Goal: Transaction & Acquisition: Book appointment/travel/reservation

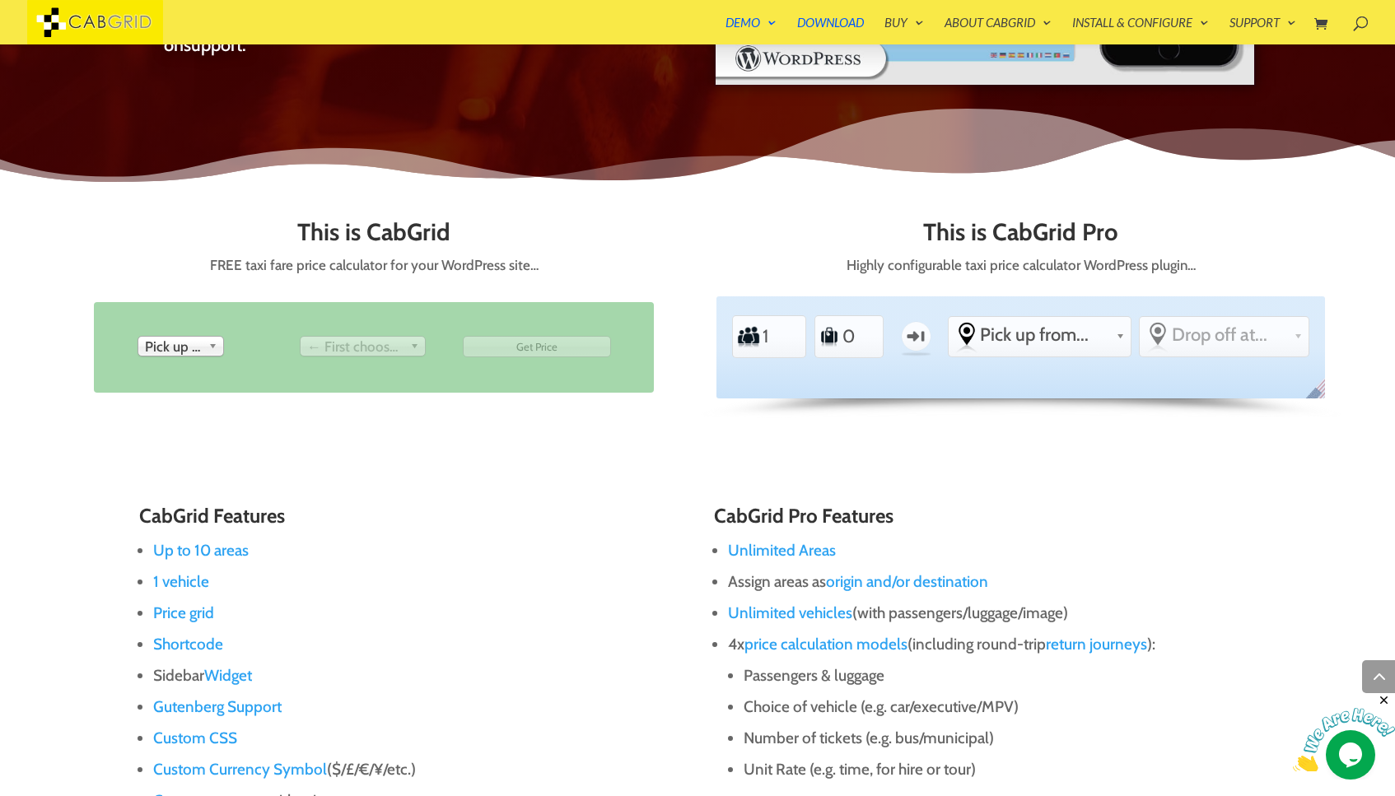
scroll to position [786, 0]
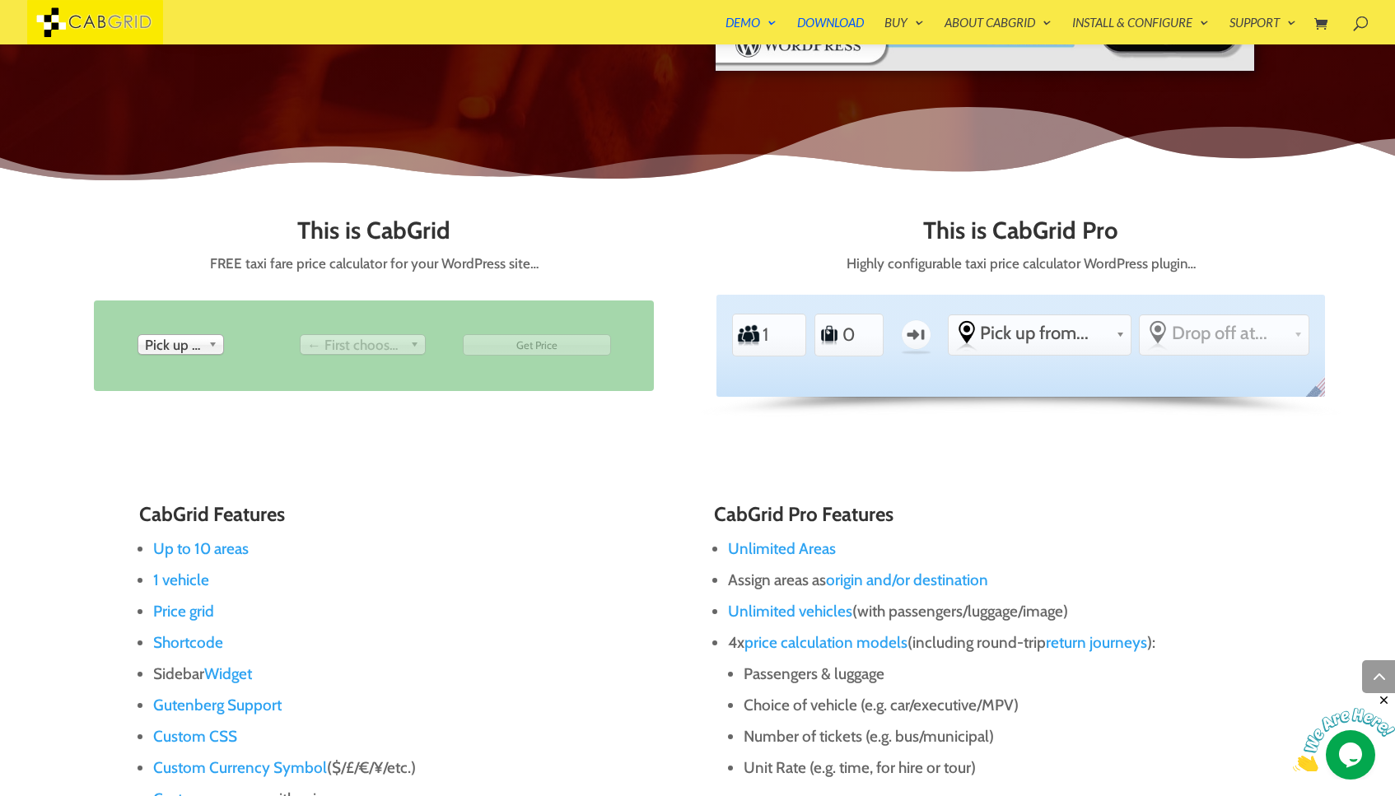
click at [174, 342] on span "Pick up from" at bounding box center [173, 345] width 57 height 20
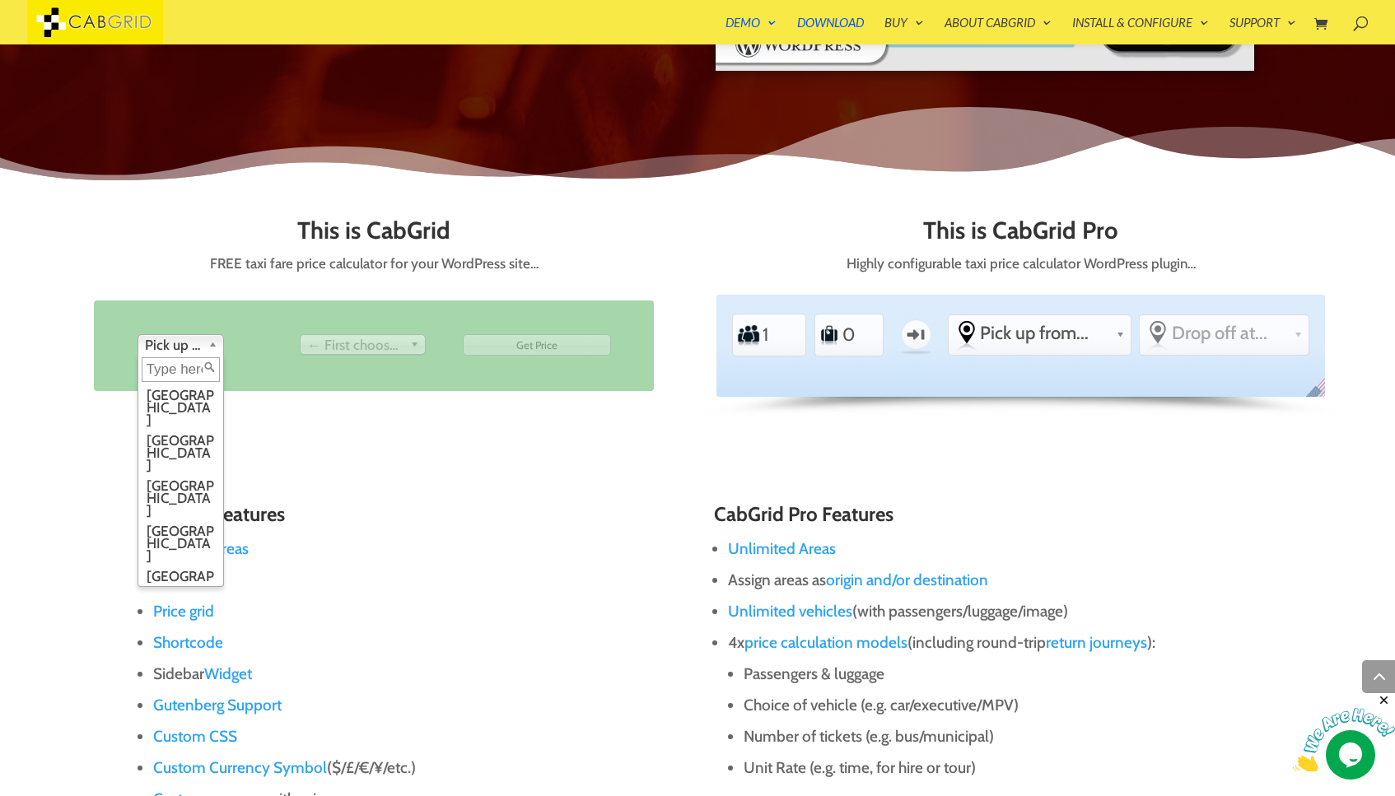
scroll to position [12, 0]
click at [182, 418] on li "Birmingham" at bounding box center [181, 440] width 78 height 45
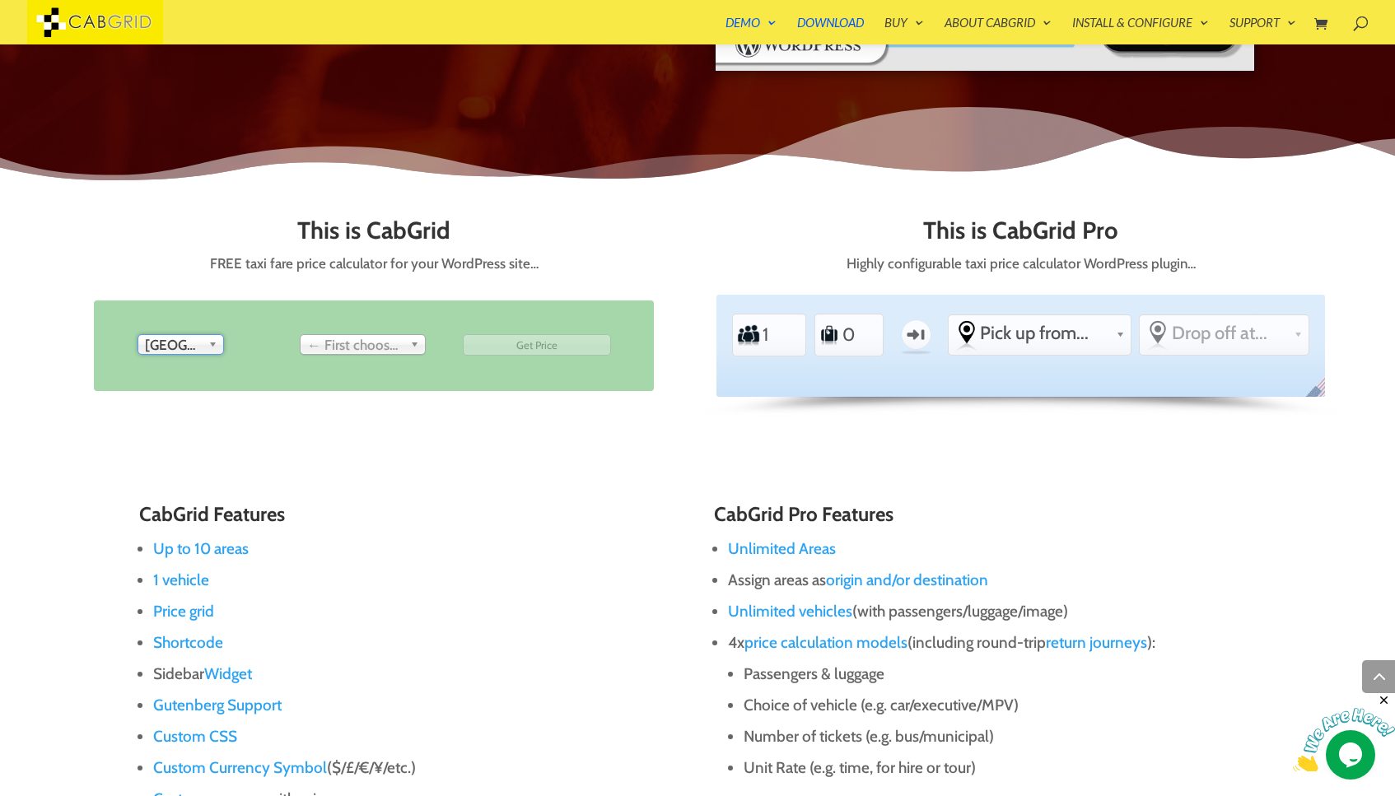
scroll to position [0, 0]
click at [347, 349] on span "← First choose pick up" at bounding box center [355, 345] width 96 height 20
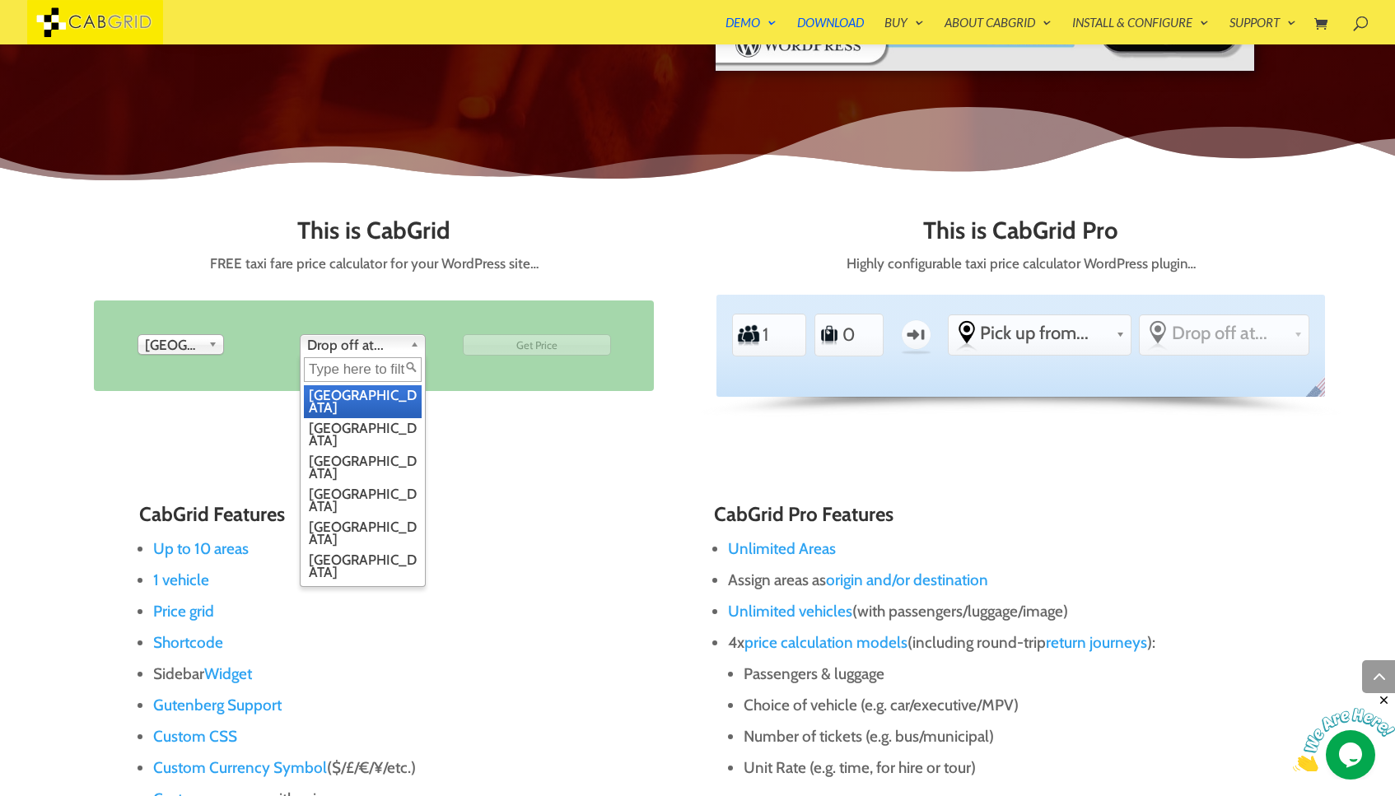
click at [352, 345] on span "Drop off at..." at bounding box center [355, 345] width 96 height 20
click at [357, 583] on li "Glasgow" at bounding box center [363, 599] width 118 height 33
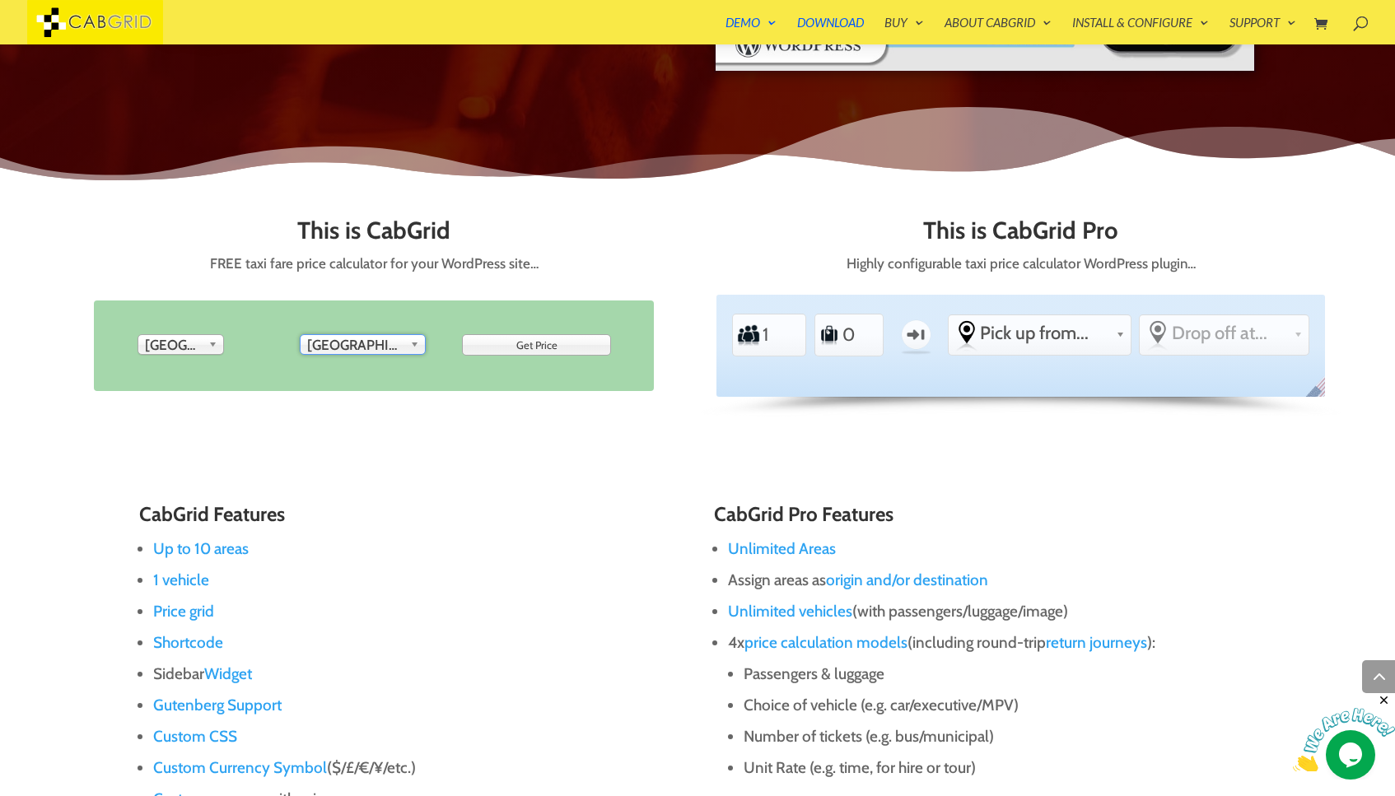
click at [526, 343] on input "Get Price" at bounding box center [537, 344] width 149 height 21
type input "Get Price"
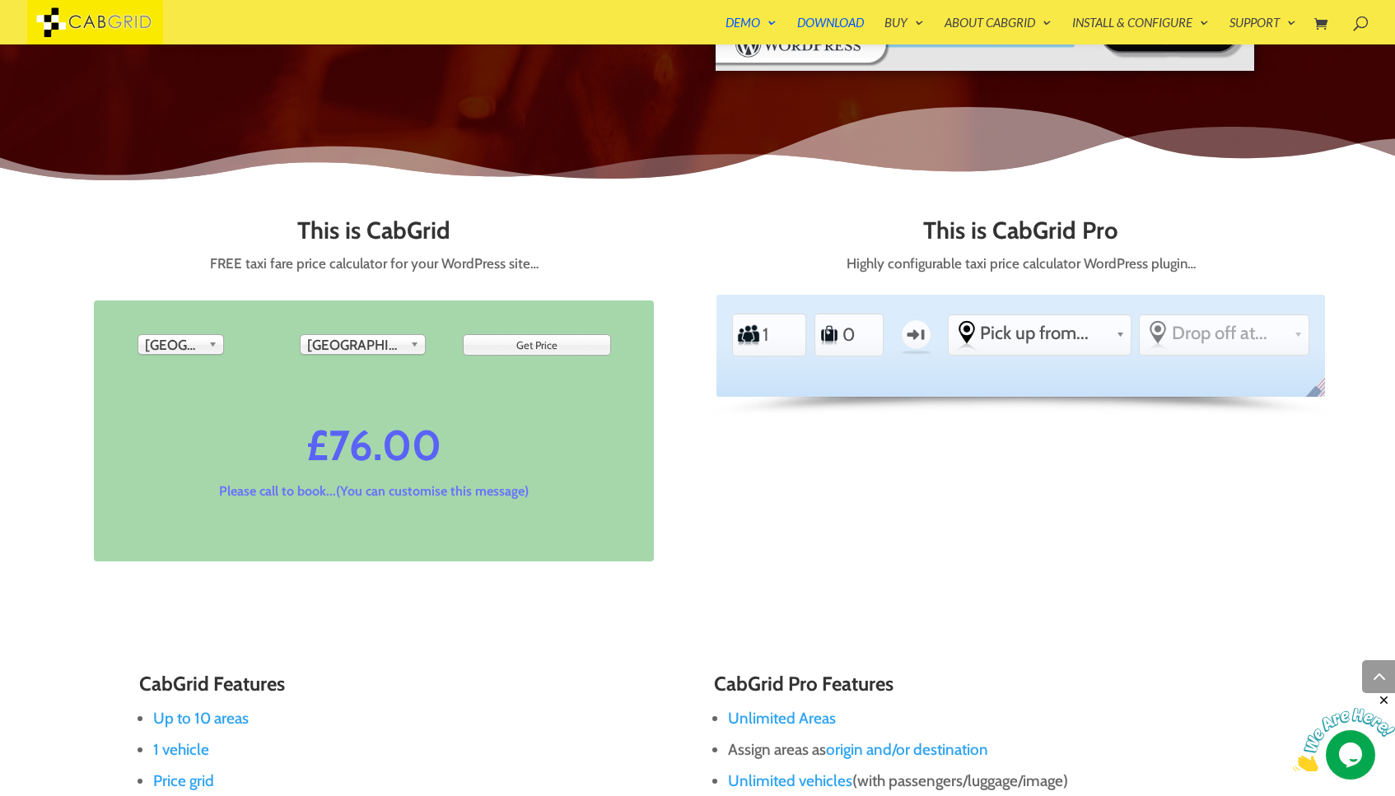
click at [268, 492] on p "Please call to book...(You can customise this message)" at bounding box center [375, 492] width 478 height 18
click at [871, 328] on input "1" at bounding box center [862, 334] width 40 height 37
click at [871, 328] on input "2" at bounding box center [862, 334] width 40 height 37
click at [871, 328] on input "3" at bounding box center [862, 334] width 40 height 37
click at [871, 328] on input "4" at bounding box center [862, 334] width 40 height 37
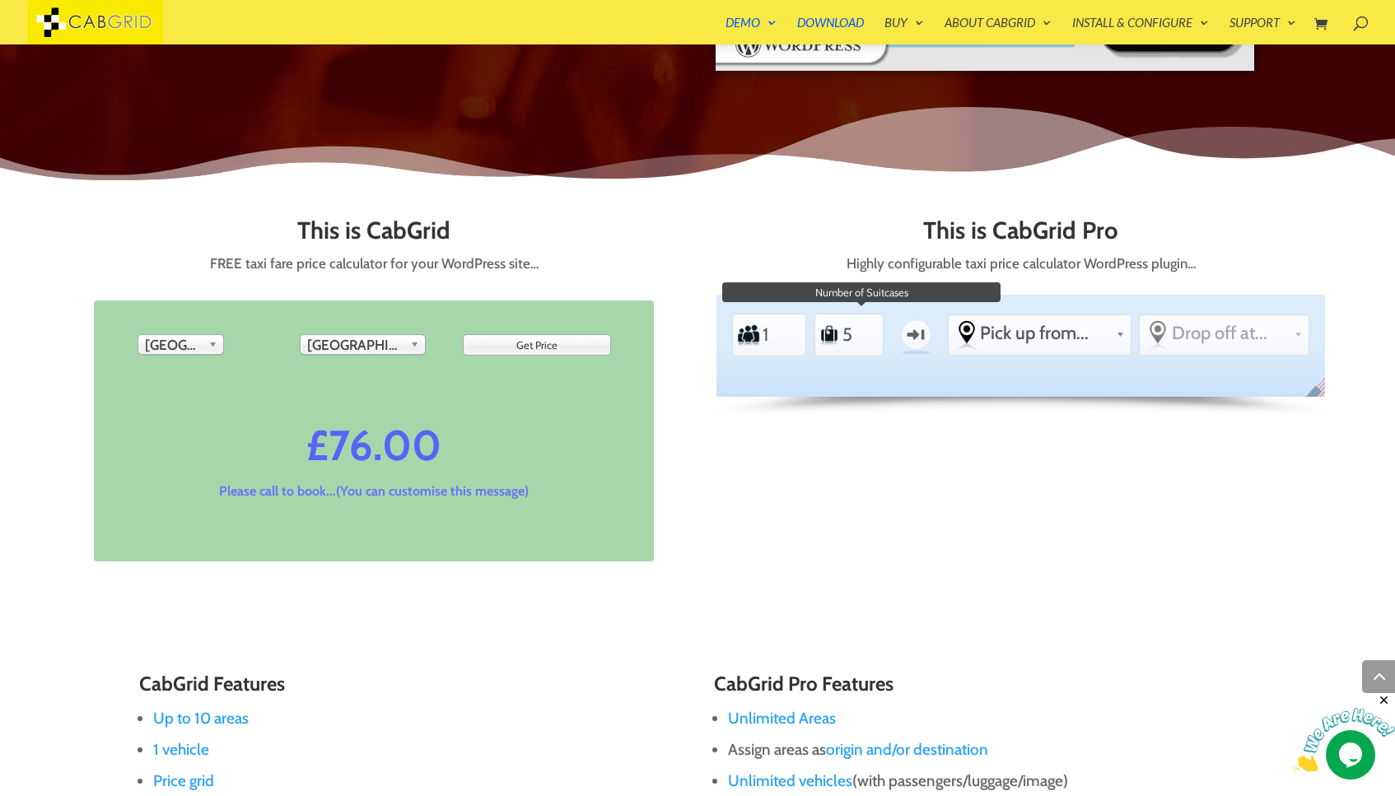
type input "5"
click at [871, 328] on input "5" at bounding box center [862, 334] width 40 height 37
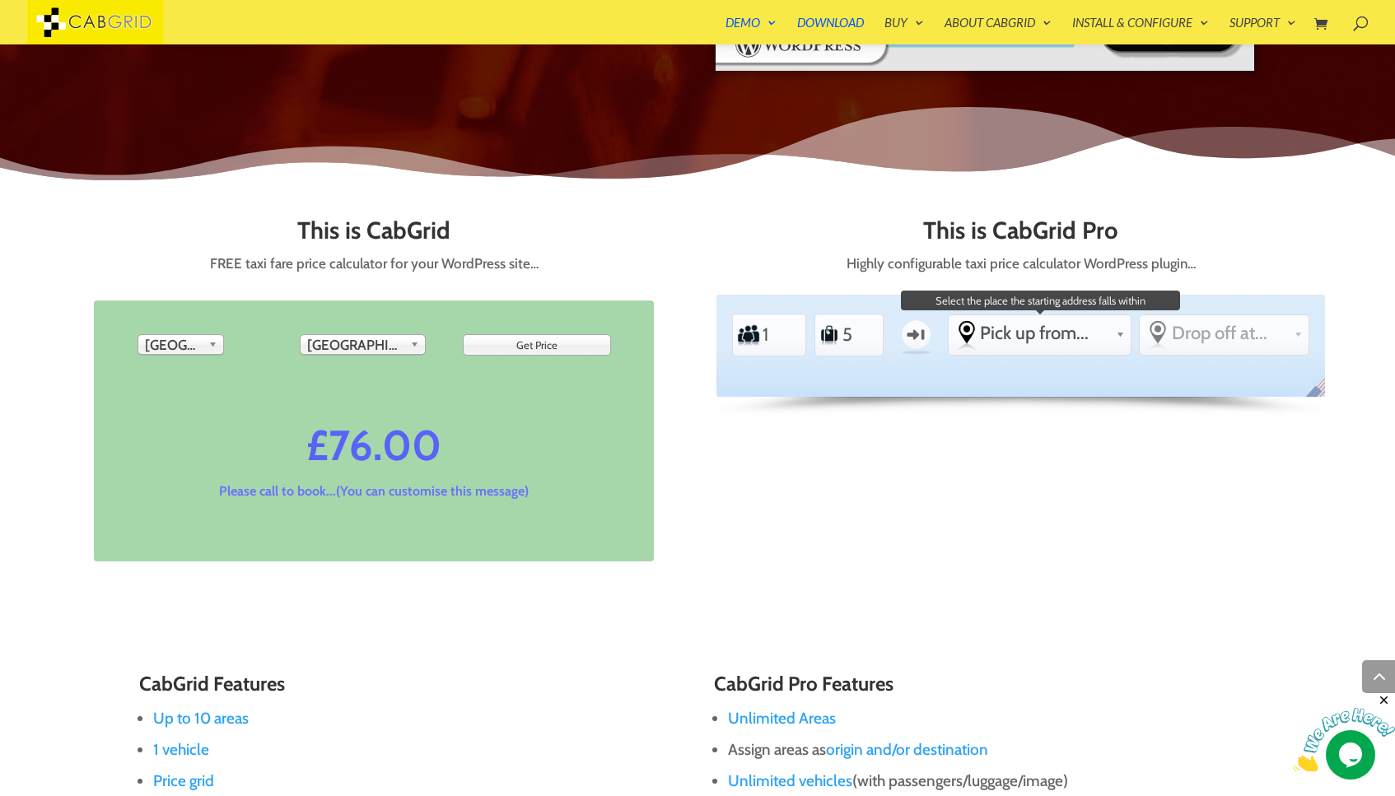
click at [1056, 338] on span "Pick up from..." at bounding box center [1044, 333] width 128 height 22
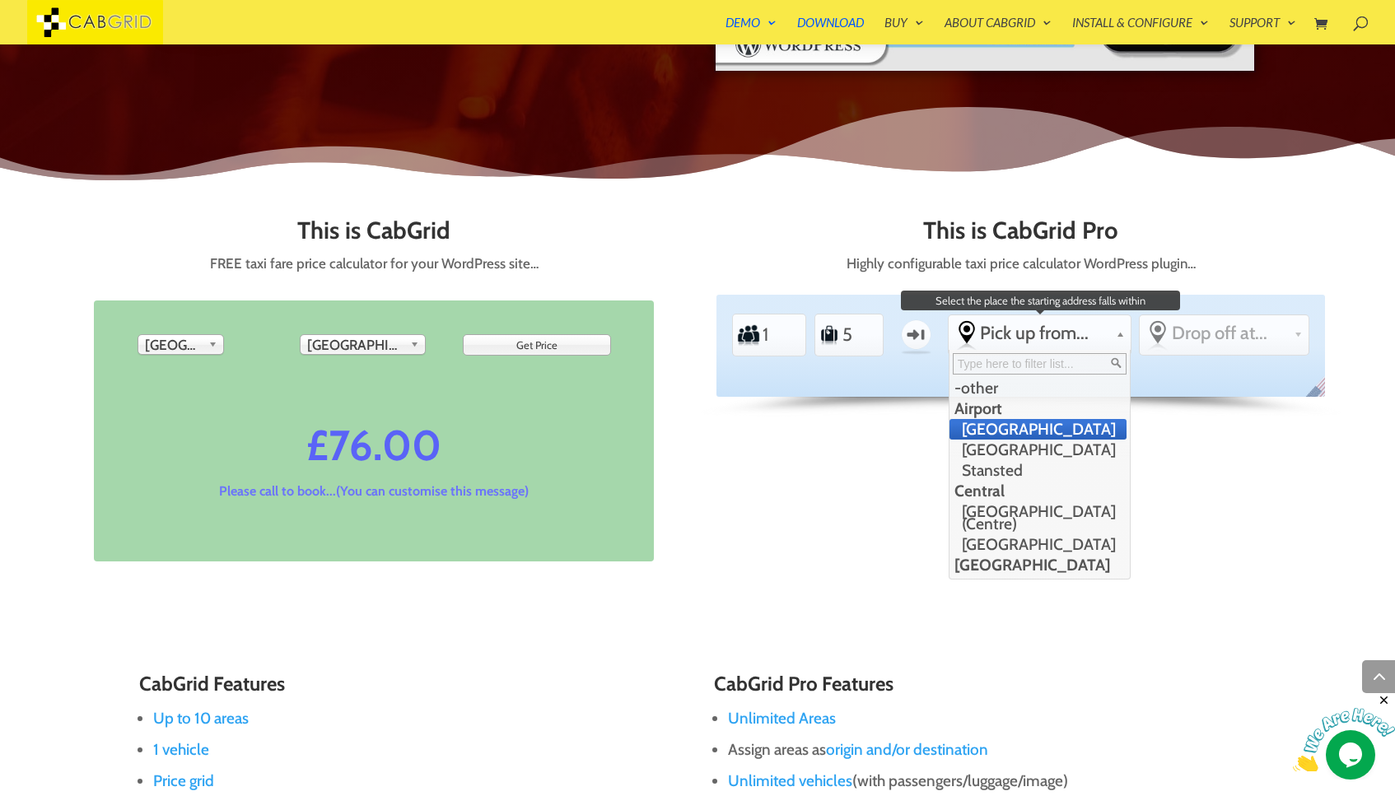
click at [1034, 433] on li "[GEOGRAPHIC_DATA]" at bounding box center [1037, 429] width 177 height 21
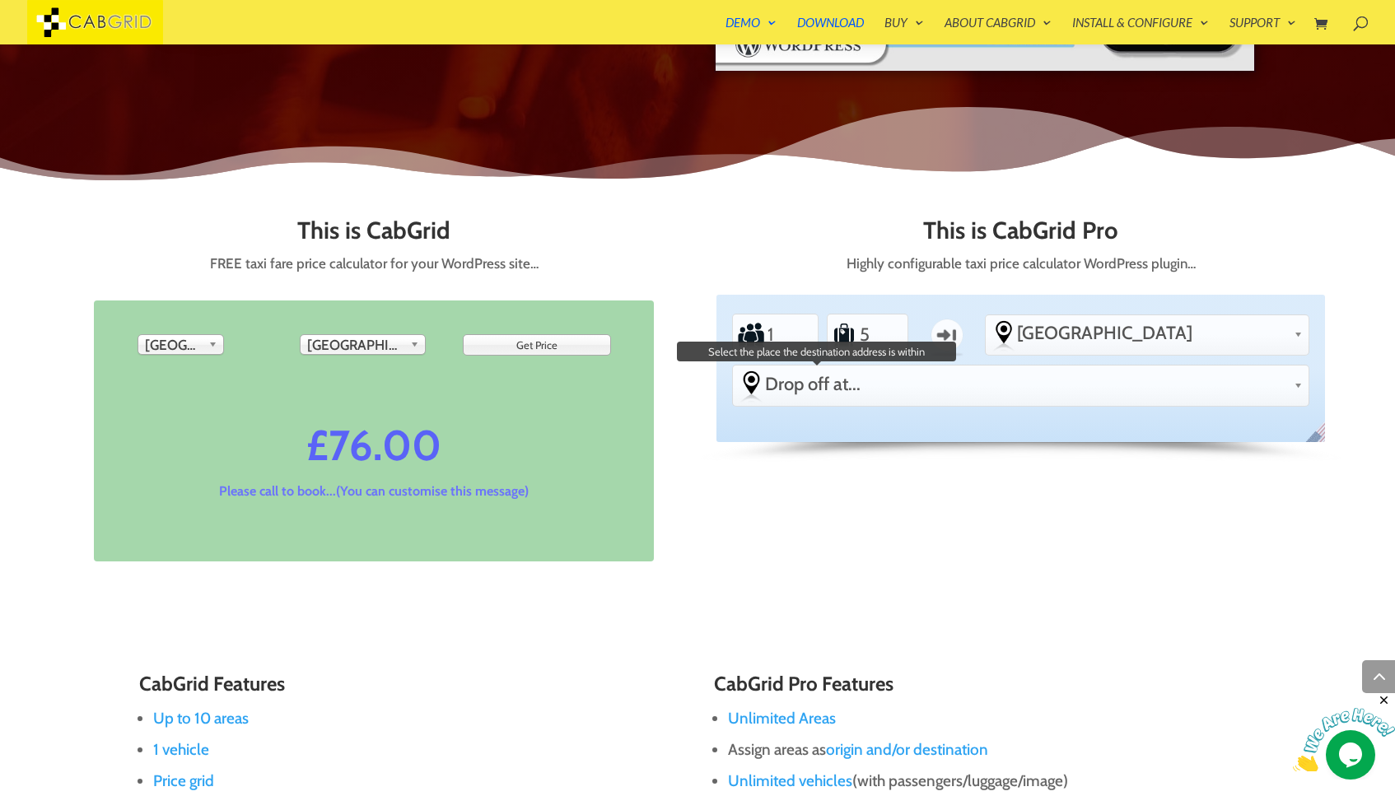
click at [1208, 373] on span "Drop off at..." at bounding box center [1026, 384] width 522 height 22
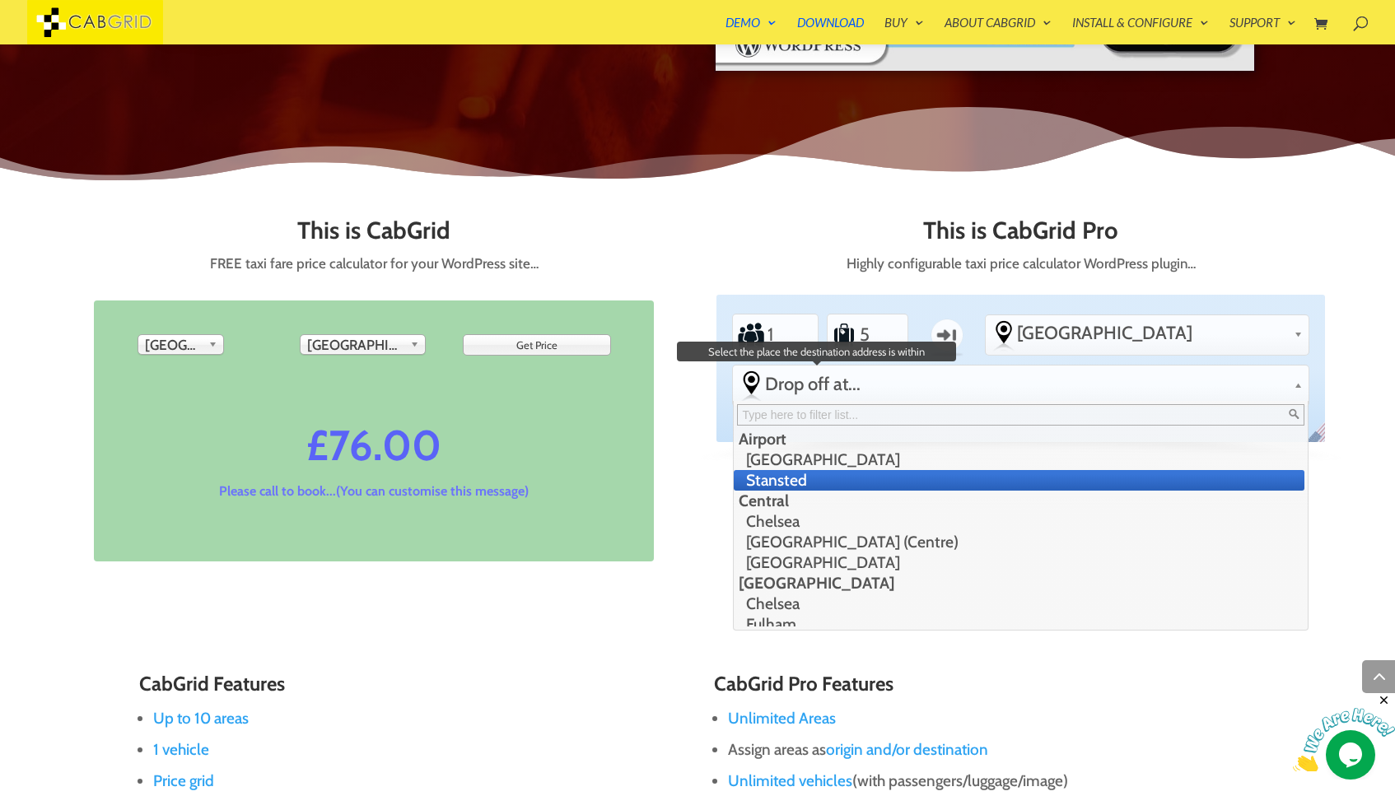
click at [1204, 470] on li "Stansted" at bounding box center [1019, 480] width 570 height 21
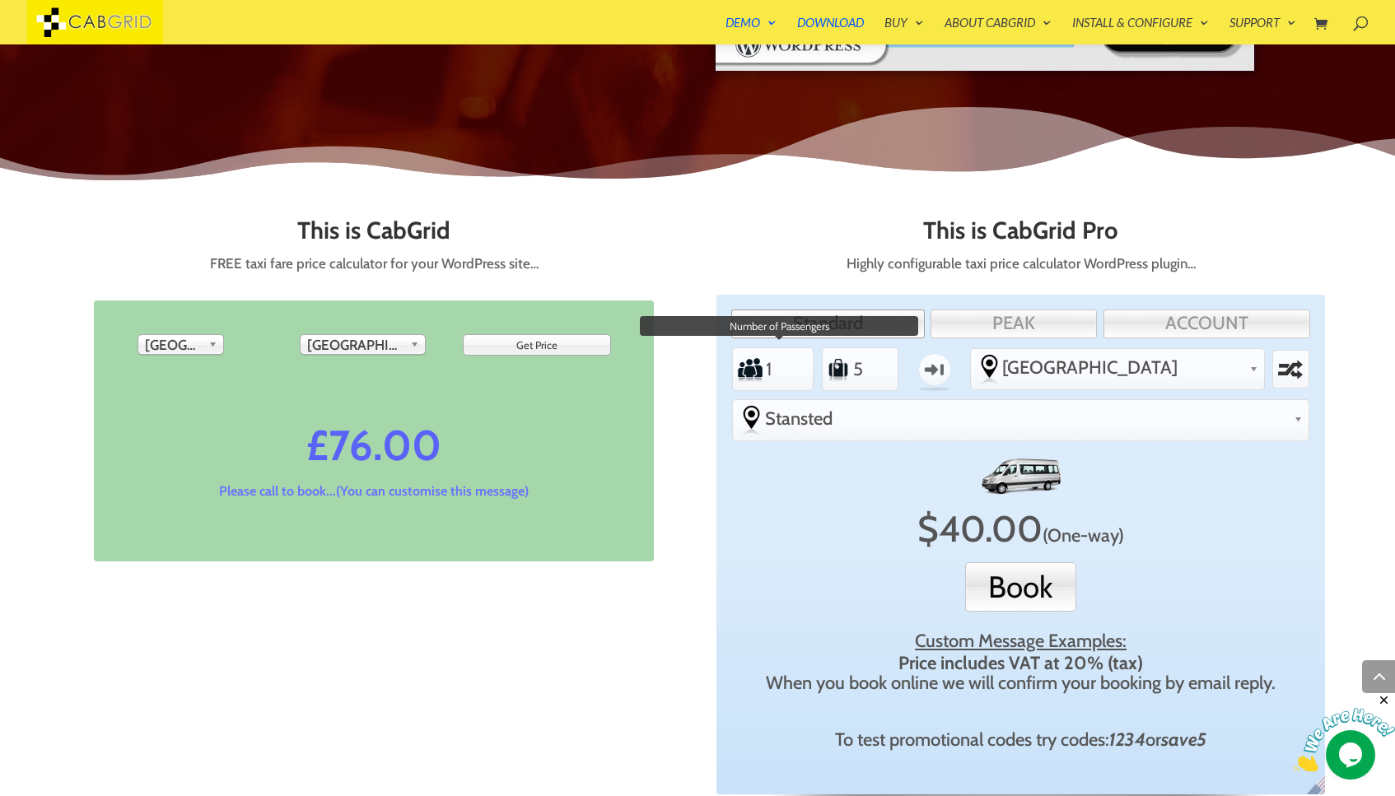
click at [764, 366] on input "1" at bounding box center [784, 369] width 40 height 37
click at [791, 365] on input "2" at bounding box center [784, 369] width 40 height 37
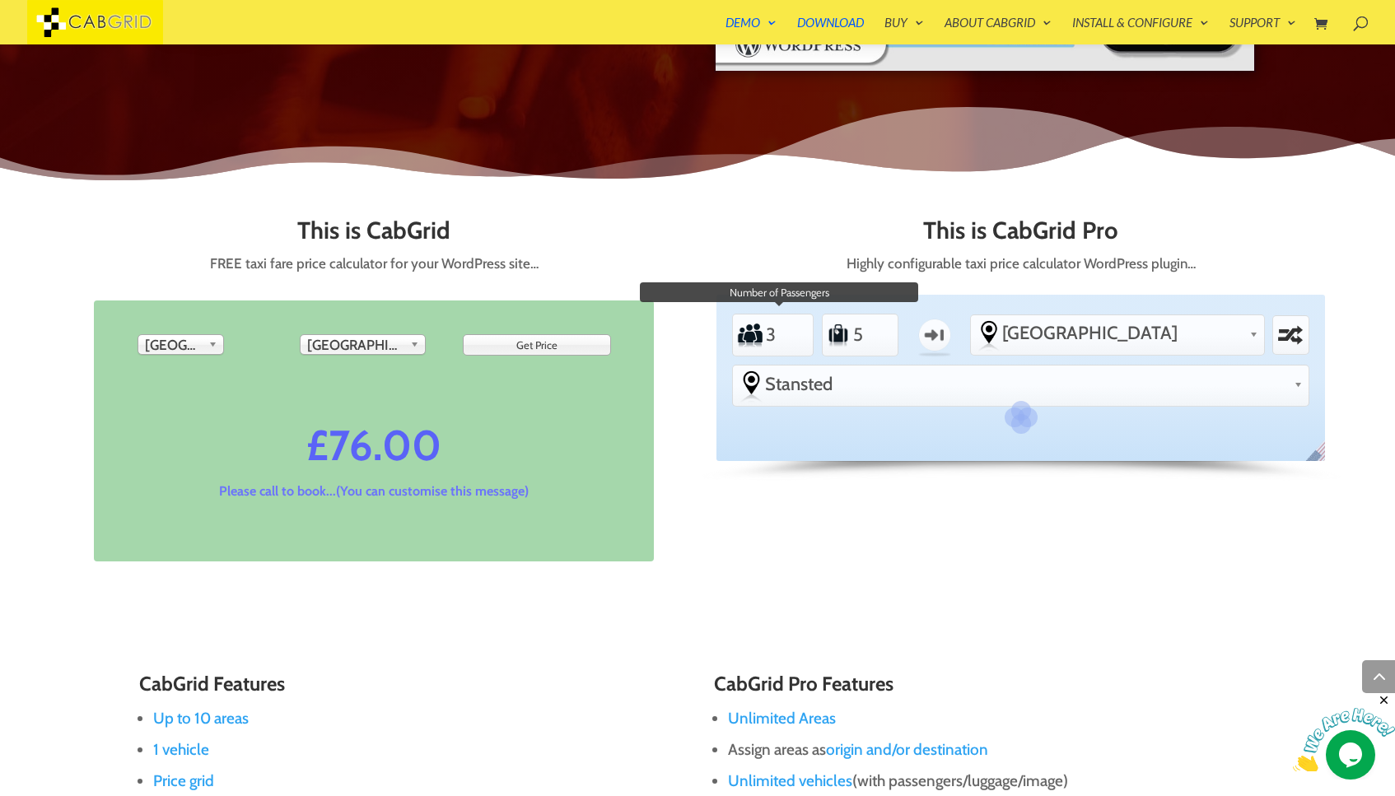
click at [793, 331] on input "3" at bounding box center [784, 334] width 40 height 37
type input "4"
click at [793, 331] on input "4" at bounding box center [784, 334] width 40 height 37
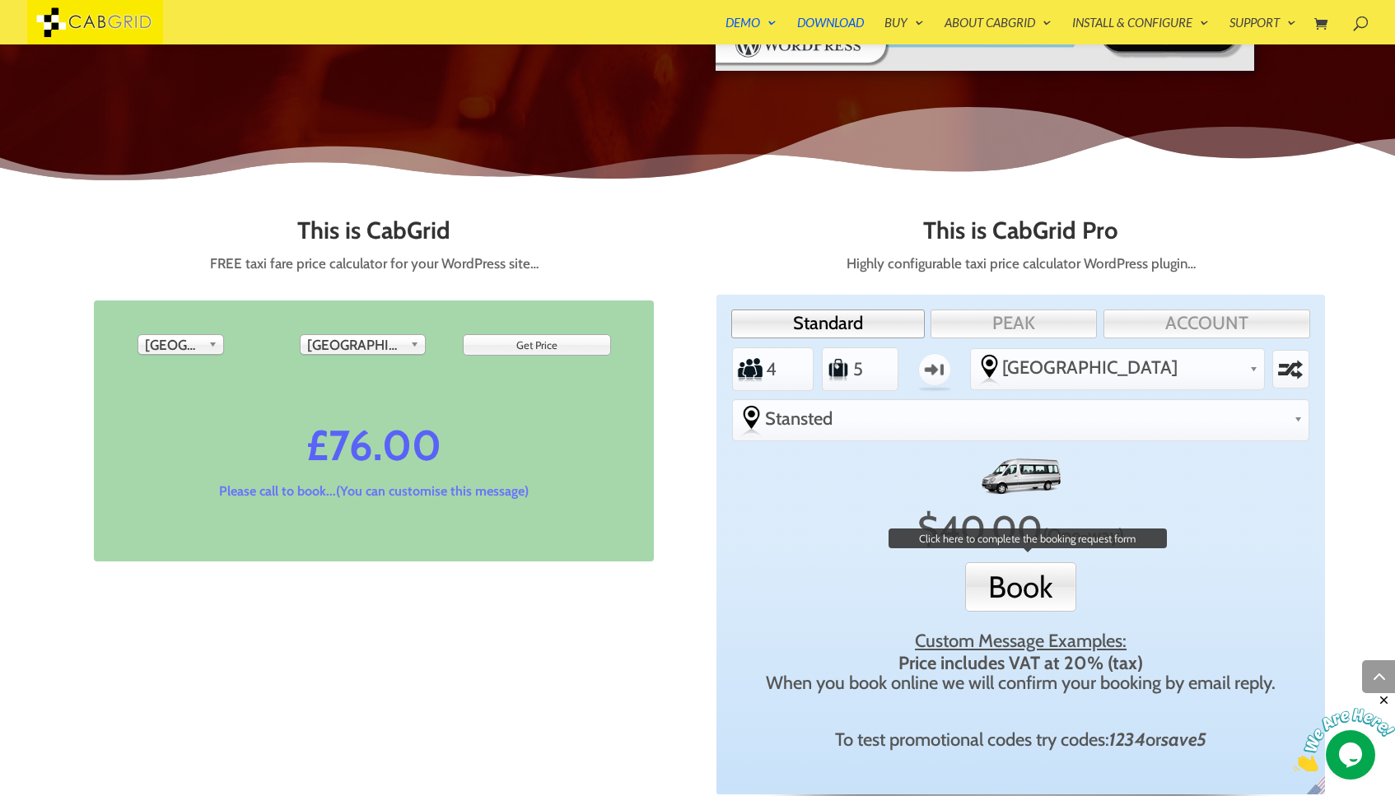
click at [1033, 562] on button "Book" at bounding box center [1020, 586] width 111 height 49
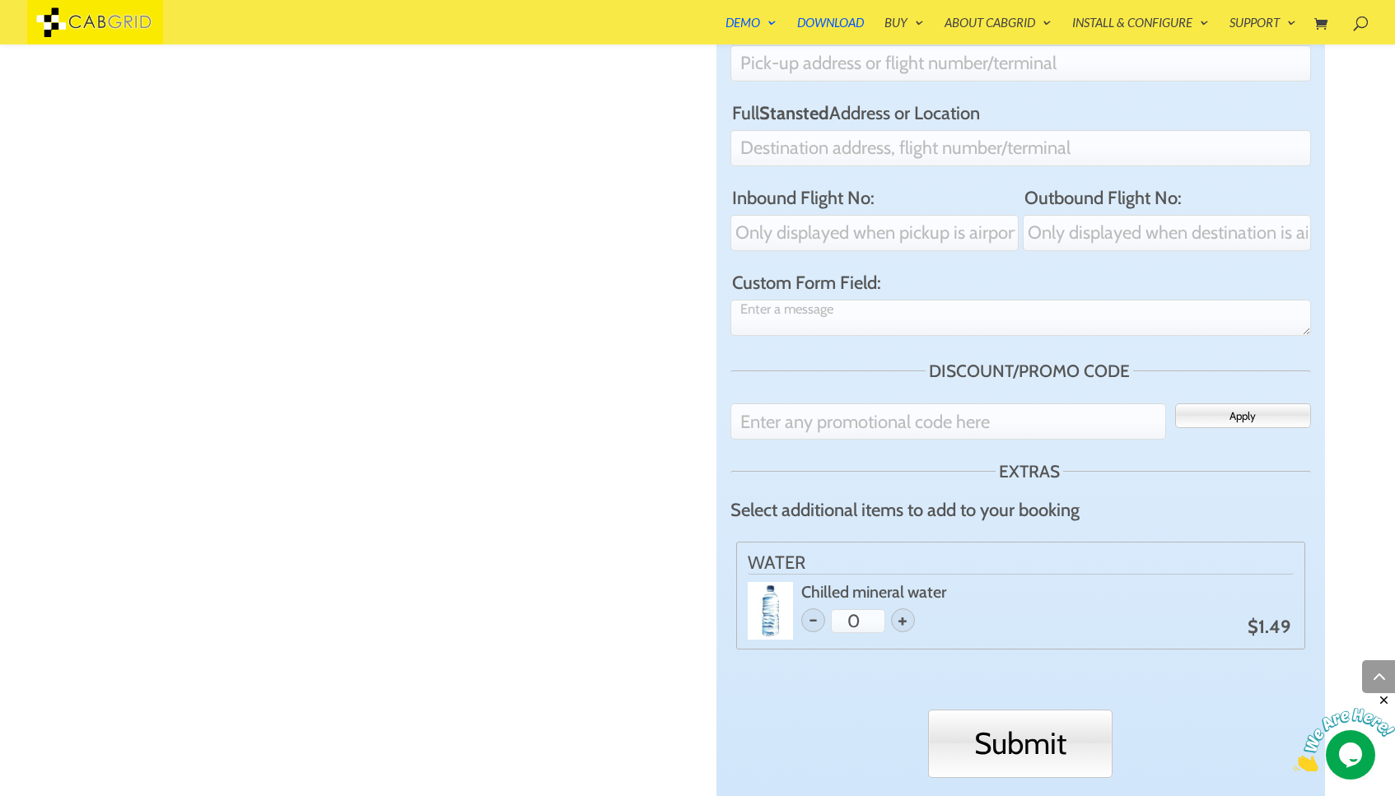
scroll to position [1359, 0]
click at [906, 607] on span "+" at bounding box center [903, 619] width 24 height 24
type input "2"
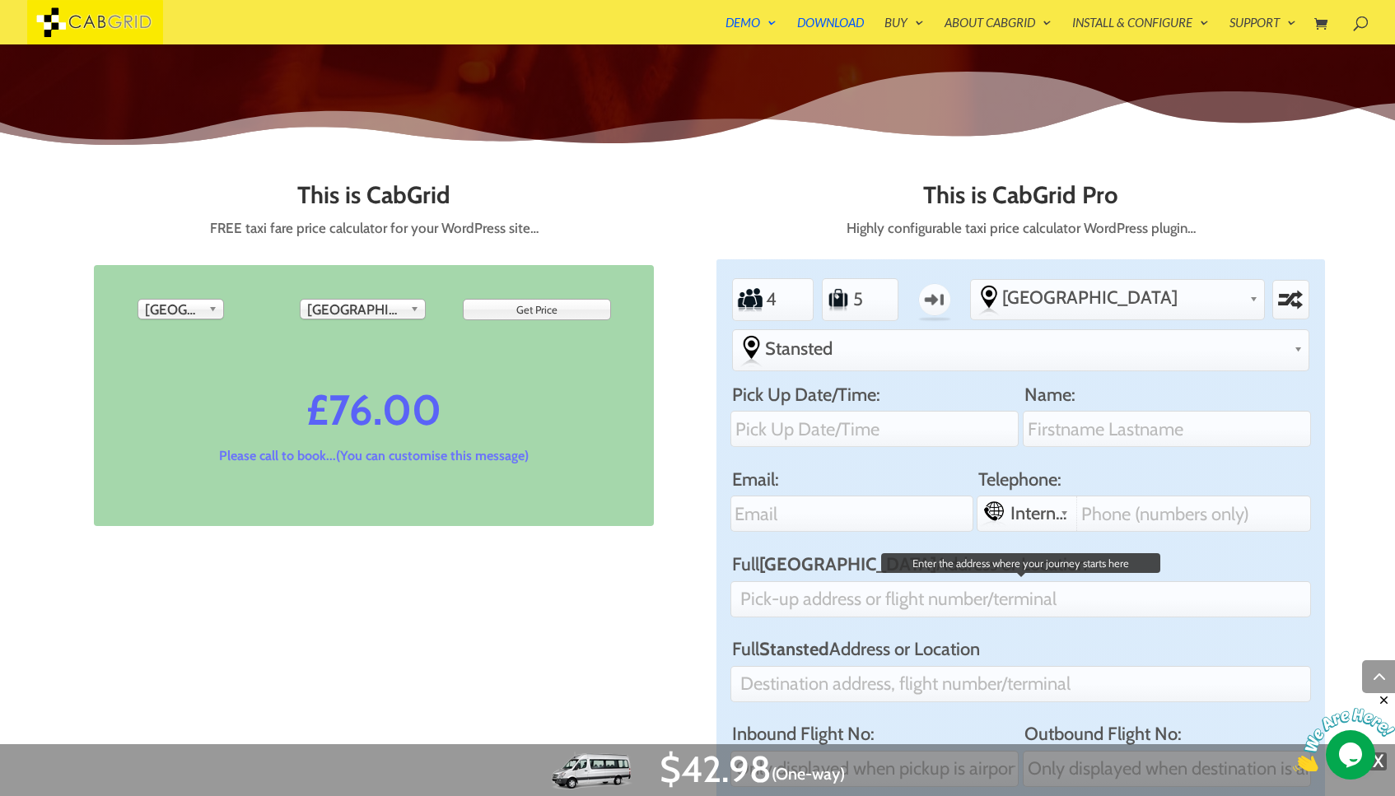
scroll to position [810, 0]
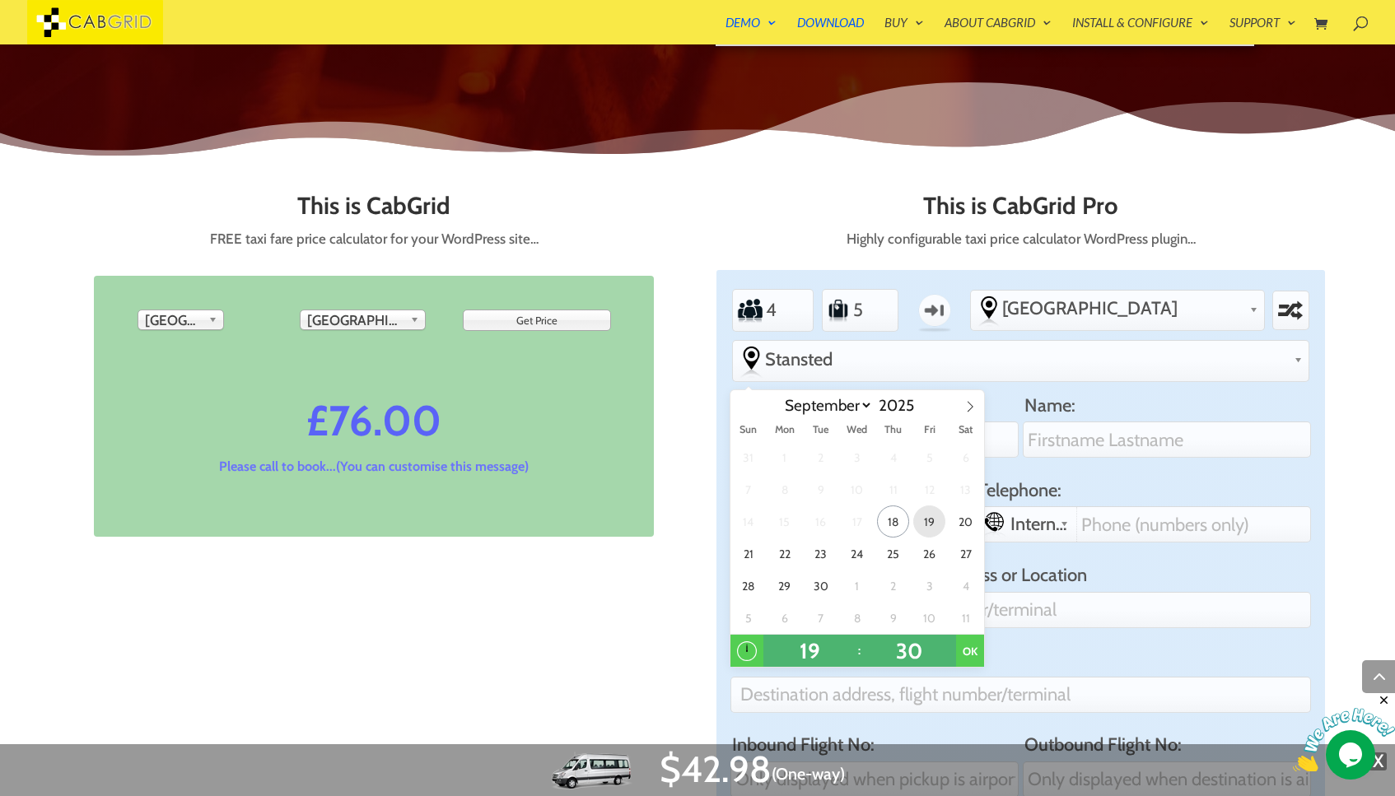
click at [929, 525] on span "19" at bounding box center [929, 522] width 32 height 32
type input "7:30PM 19 Sep 2025"
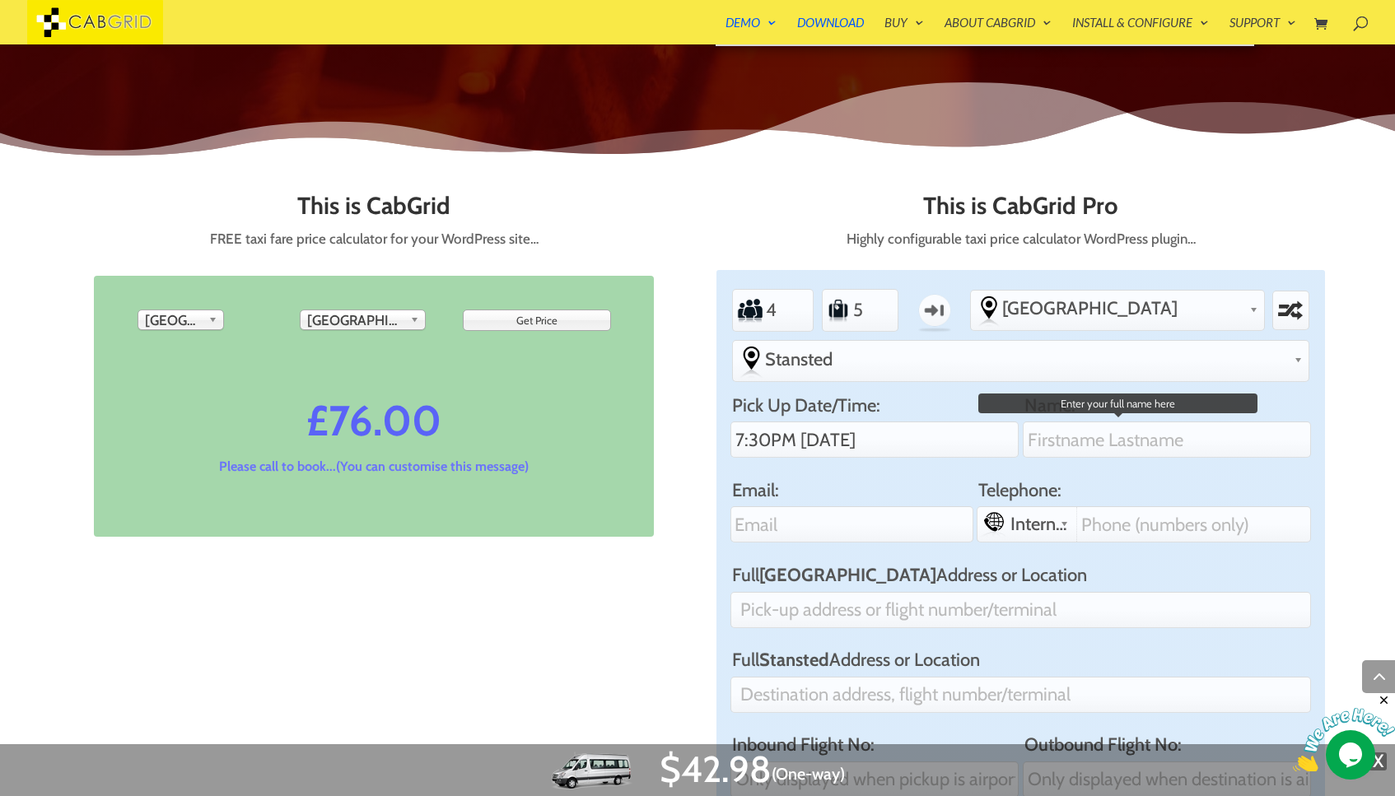
click at [1023, 422] on input "Name:" at bounding box center [1167, 440] width 289 height 36
type input "Rachid El Moutawakil"
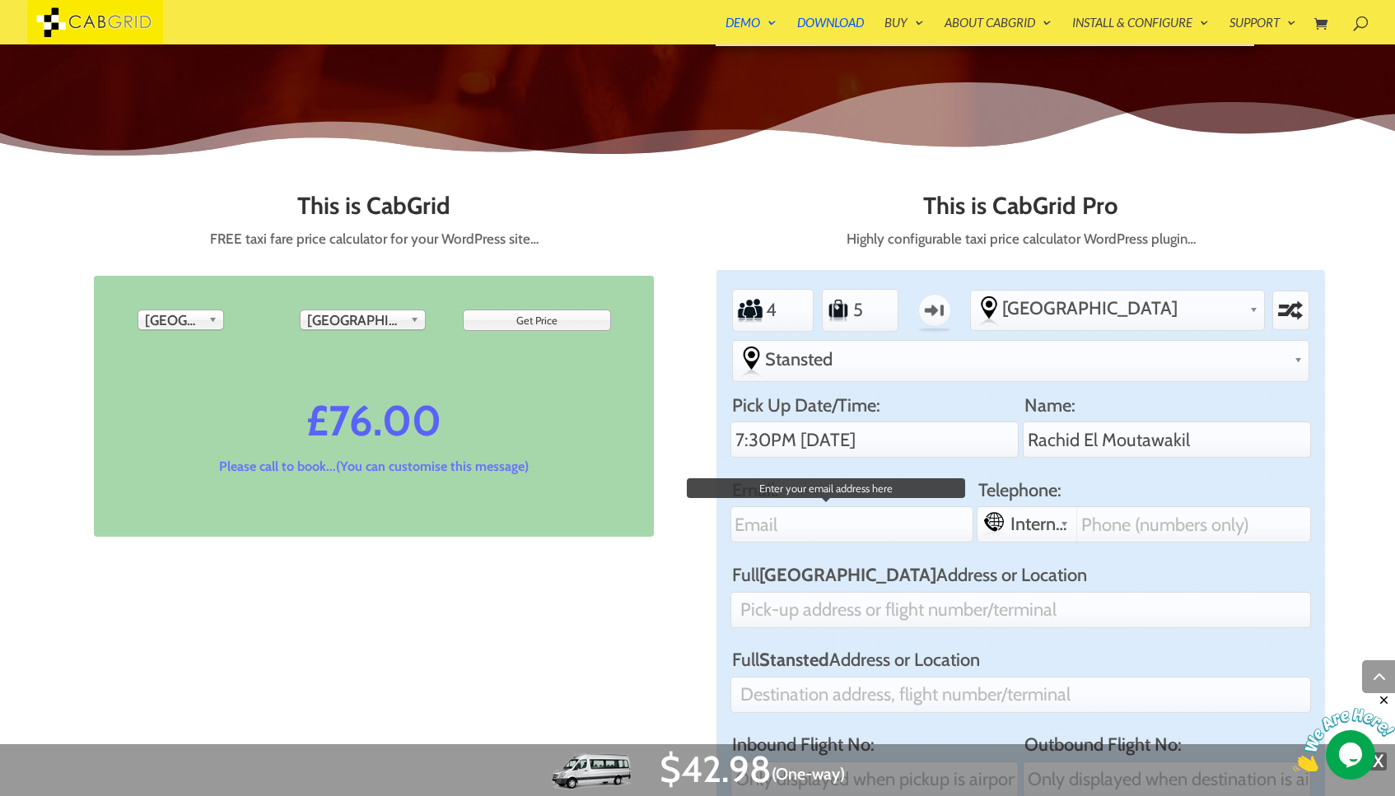
click at [973, 506] on input "Email:" at bounding box center [851, 524] width 243 height 36
type input "support@moroccotourstransfers.com"
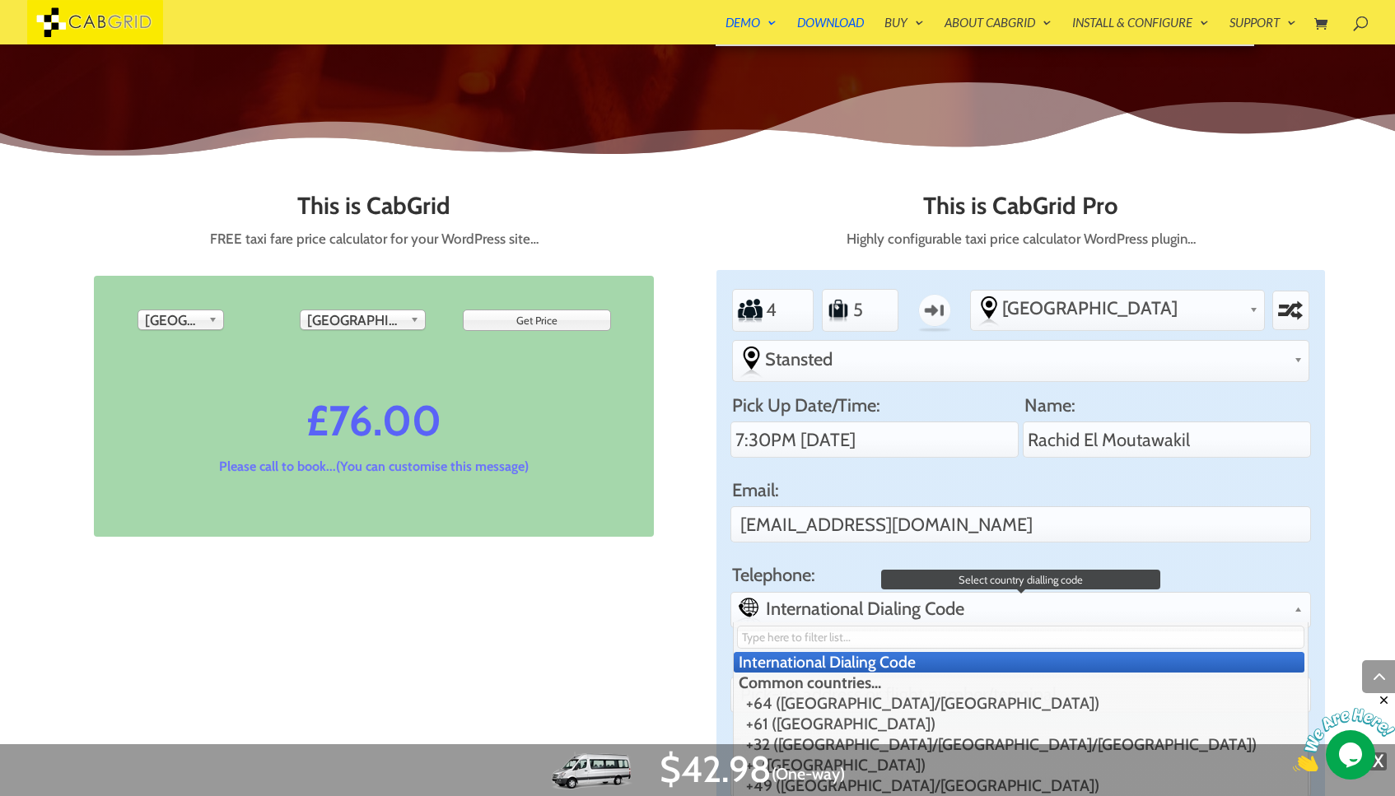
click at [1066, 592] on div "International Dialing Code +64 (Aotearoa/New Zealand) +61 (Australia) +32 (Belg…" at bounding box center [1020, 610] width 581 height 36
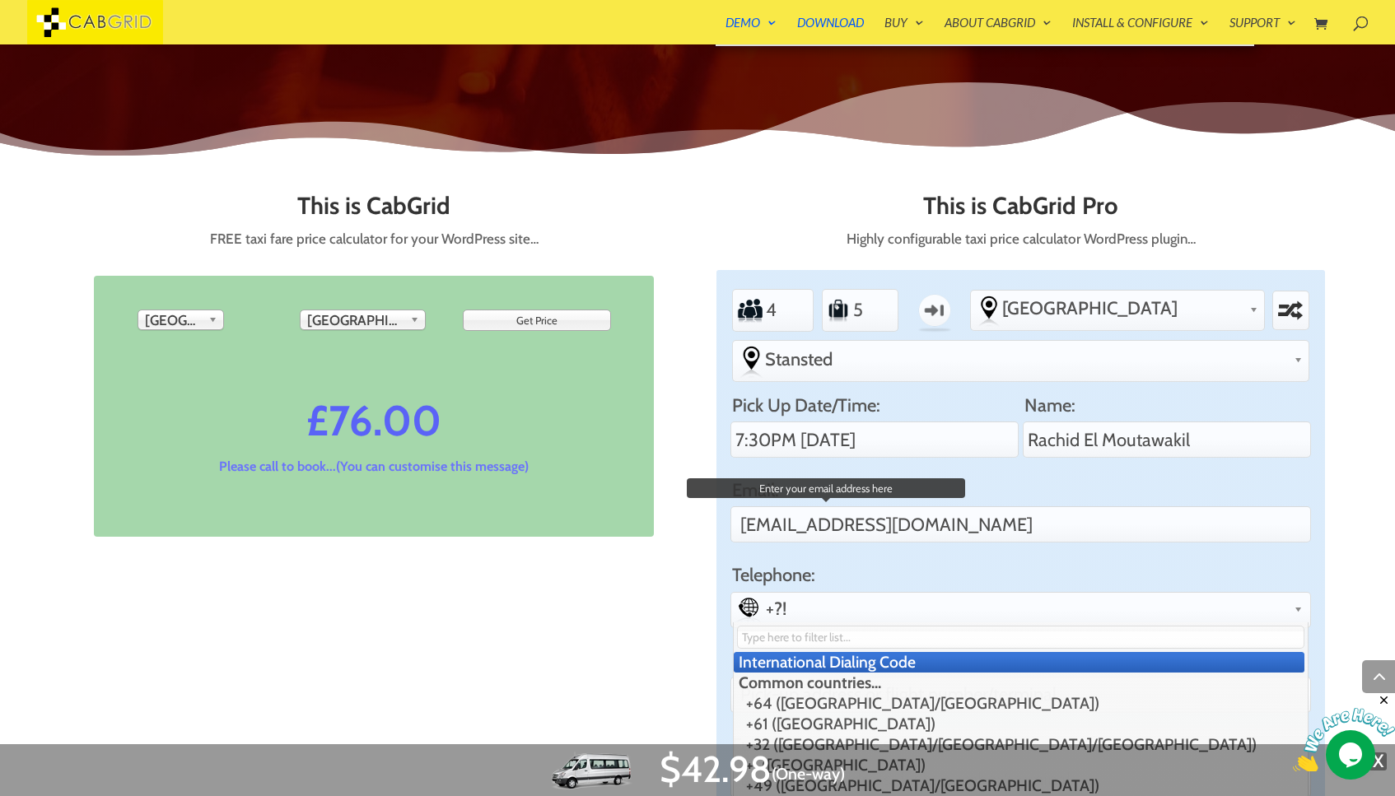
click at [1158, 506] on input "support@moroccotourstransfers.com" at bounding box center [1020, 524] width 581 height 36
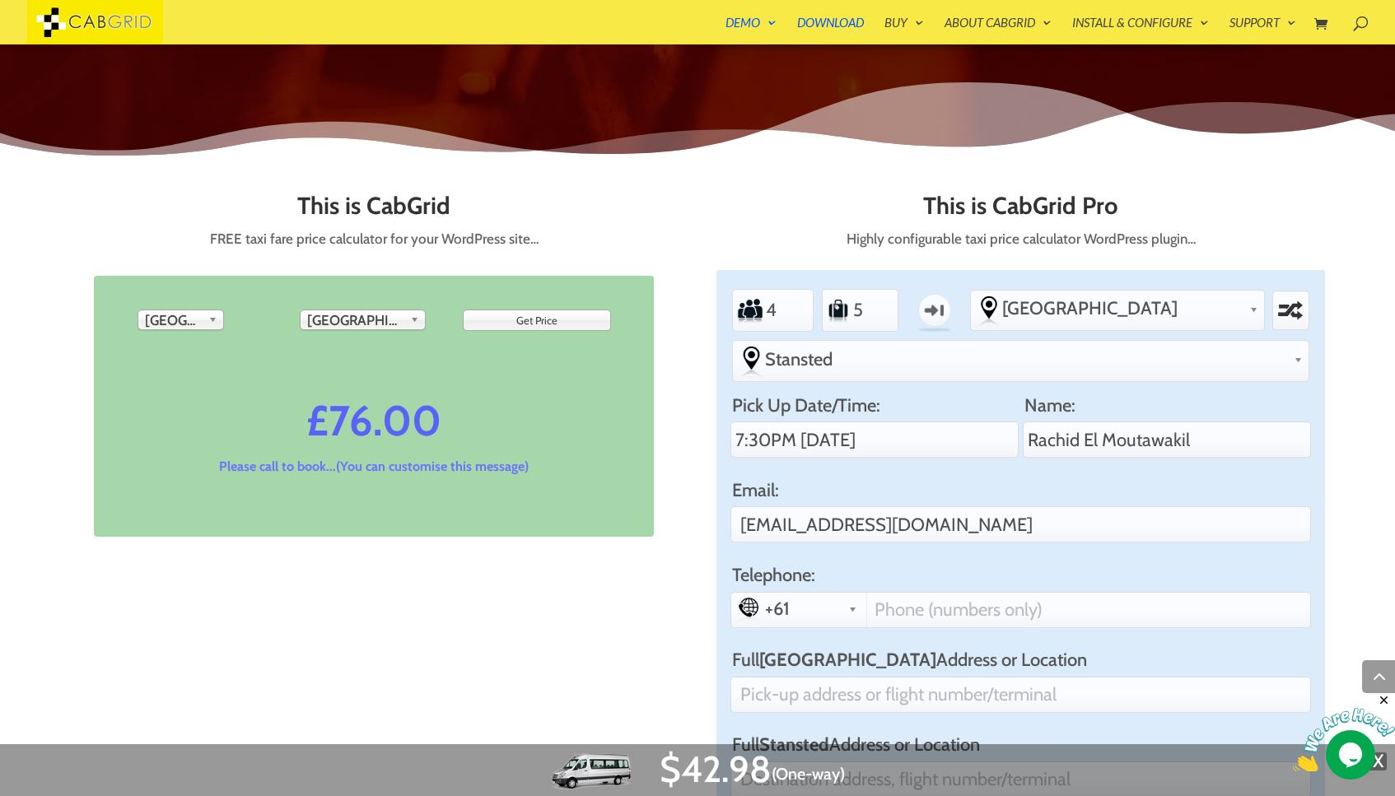
scroll to position [826, 0]
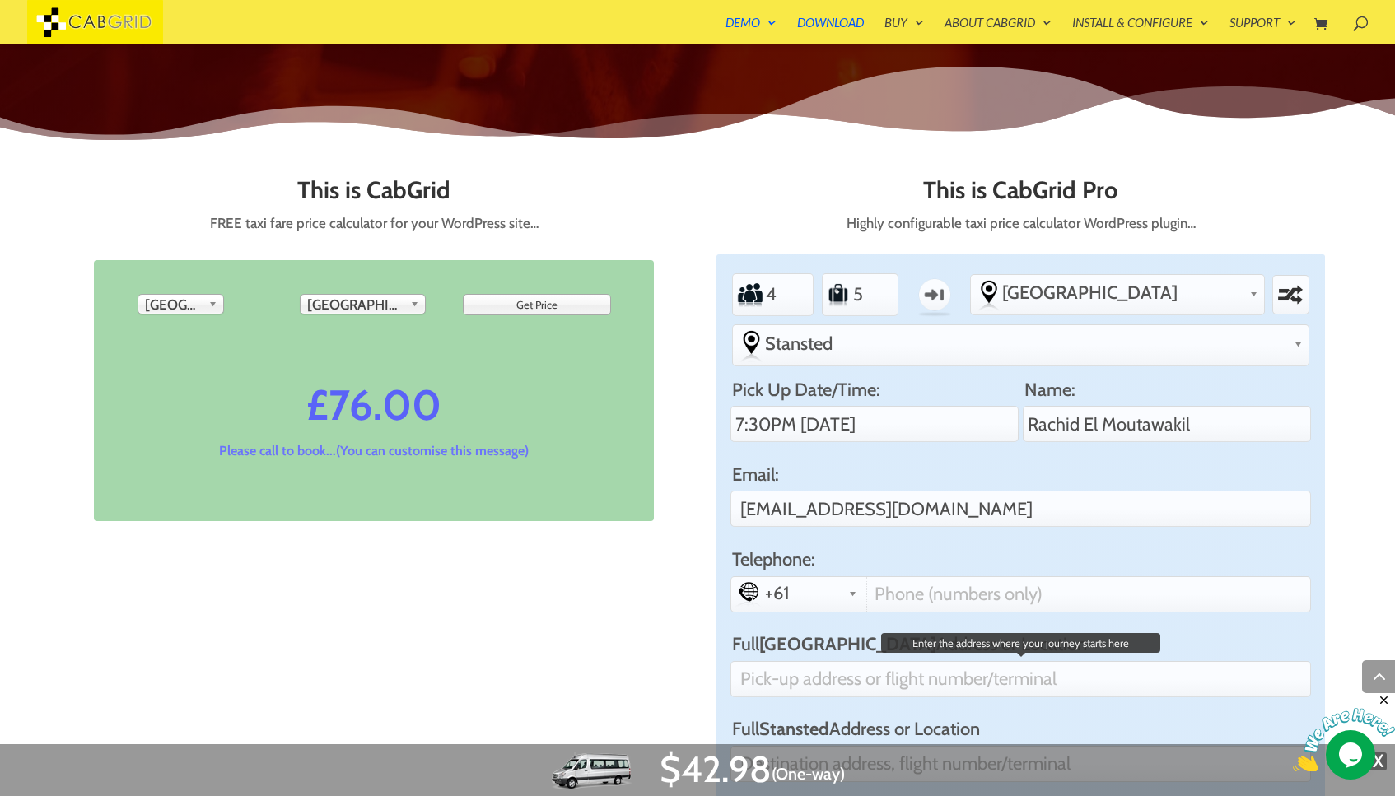
click at [948, 661] on input "Full Gatwick Airport Address or Location" at bounding box center [1020, 679] width 581 height 36
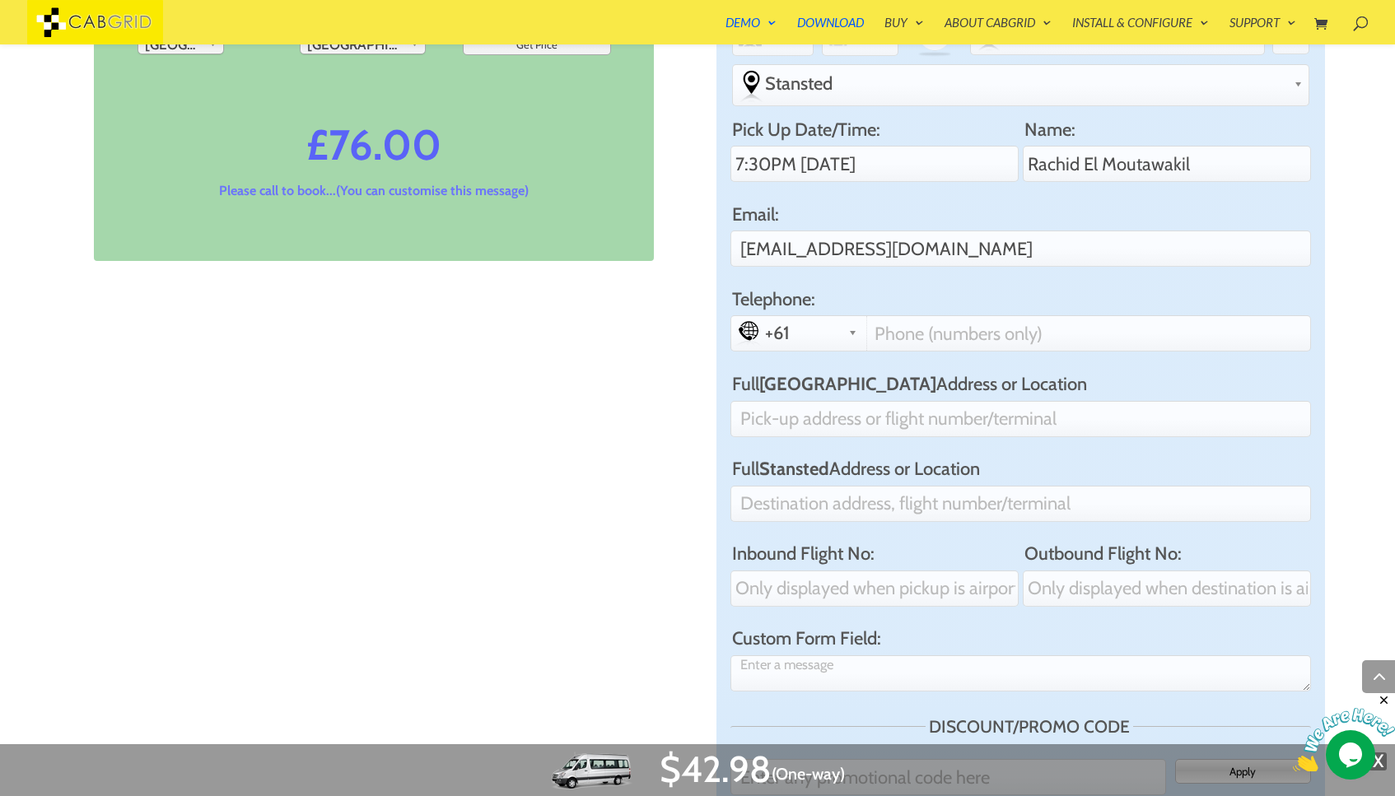
scroll to position [979, 0]
click at [926, 317] on input "Telephone:" at bounding box center [1087, 334] width 442 height 35
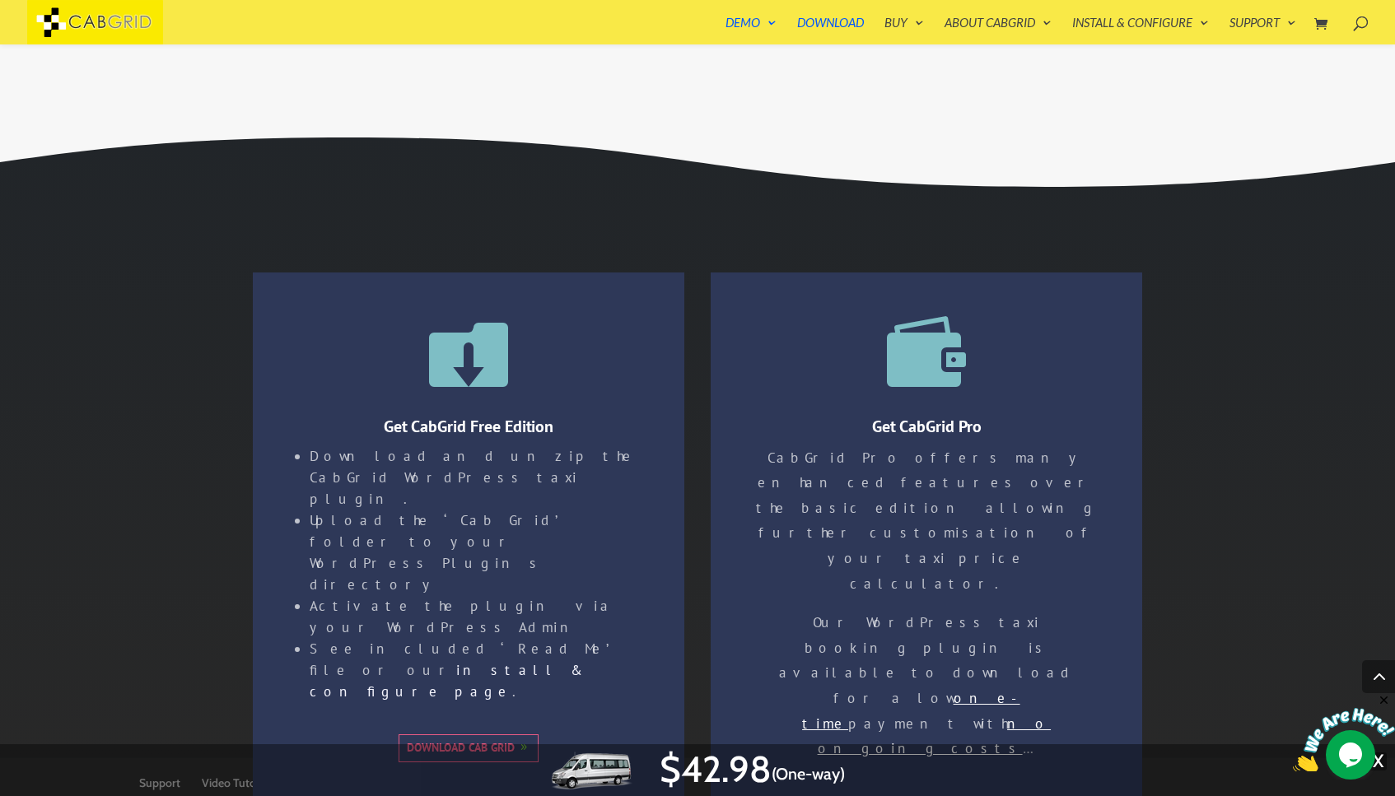
scroll to position [3994, 0]
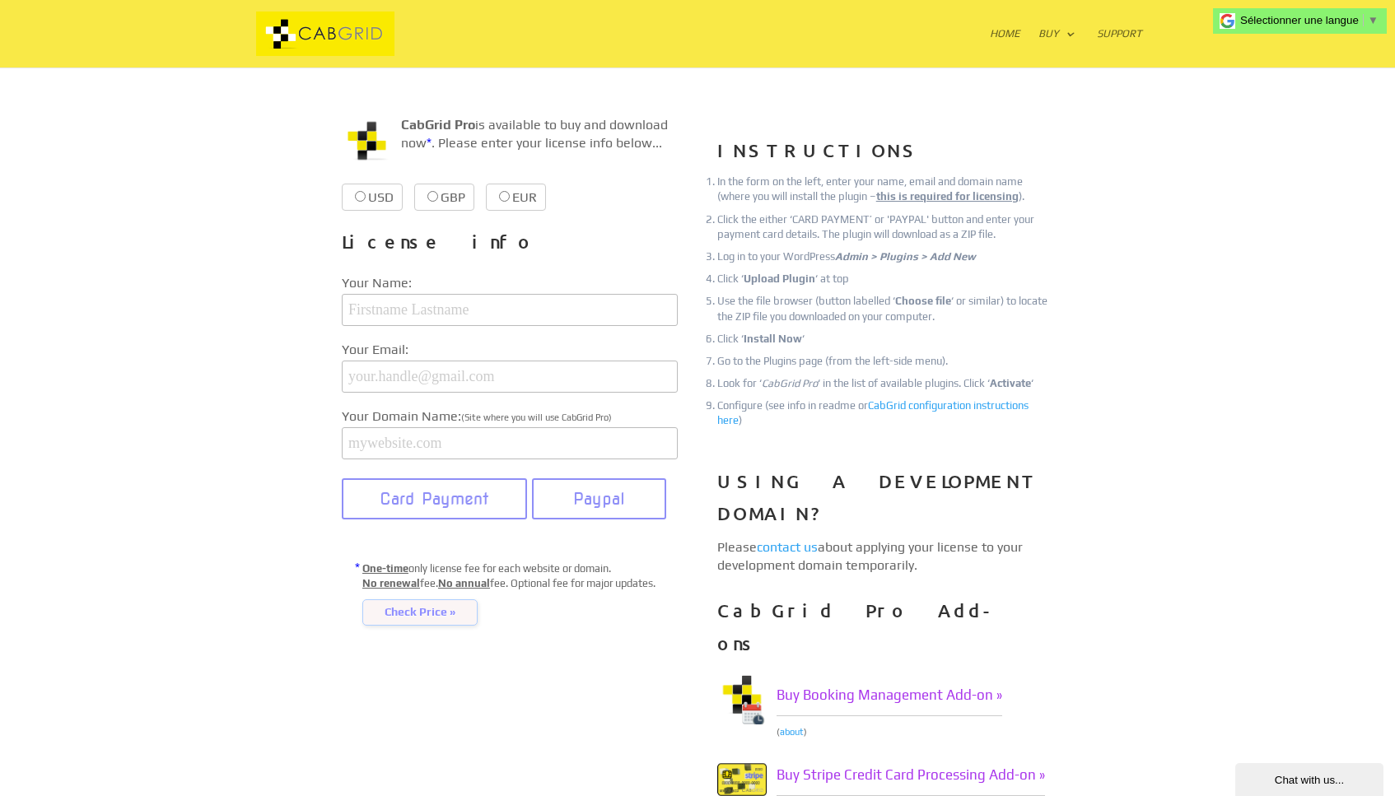
scroll to position [194, 0]
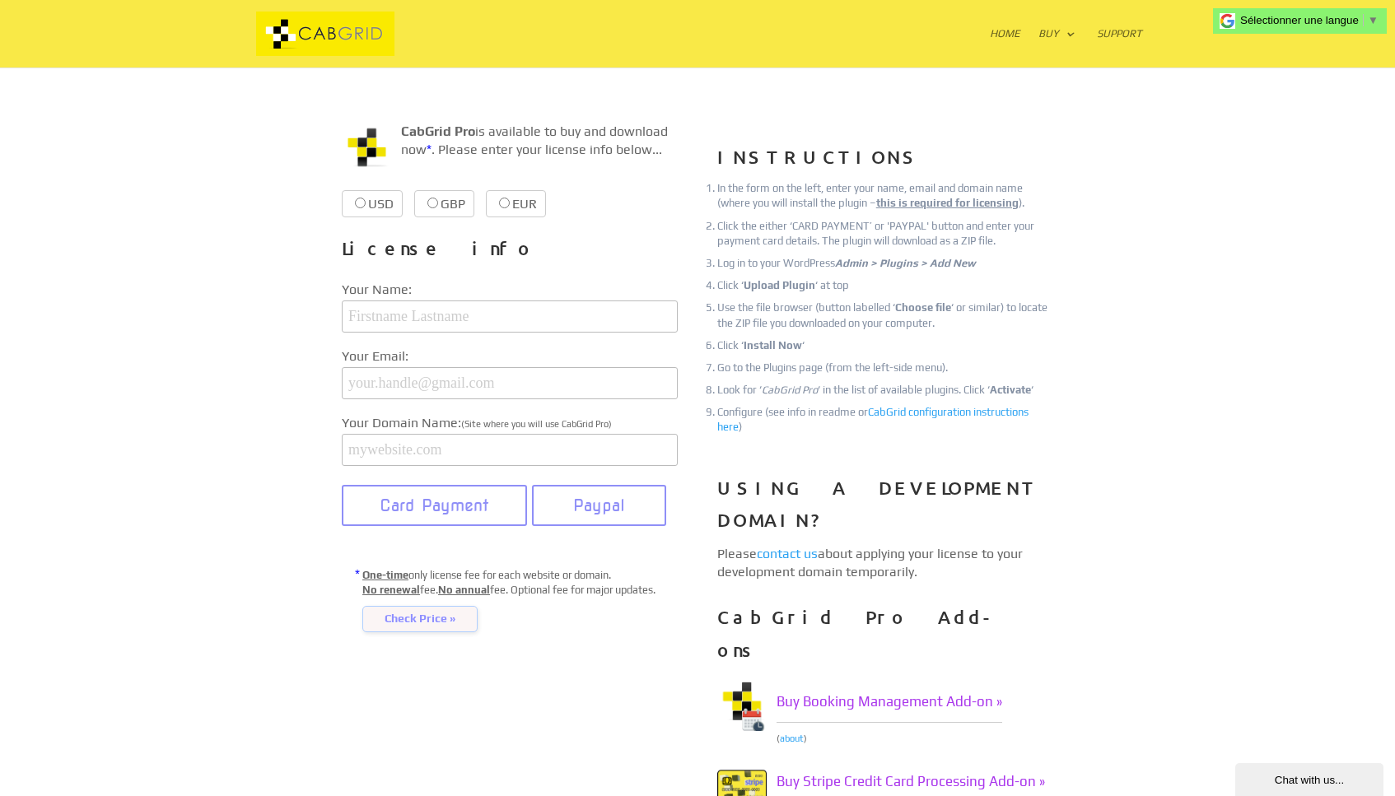
click at [437, 206] on label "GBP £37.99 £37.99" at bounding box center [444, 203] width 60 height 27
click at [437, 206] on input "GBP £37.99 £37.99" at bounding box center [432, 203] width 11 height 11
radio input "true"
click at [355, 204] on input "USD $39.99 $39.99" at bounding box center [360, 203] width 11 height 11
radio input "true"
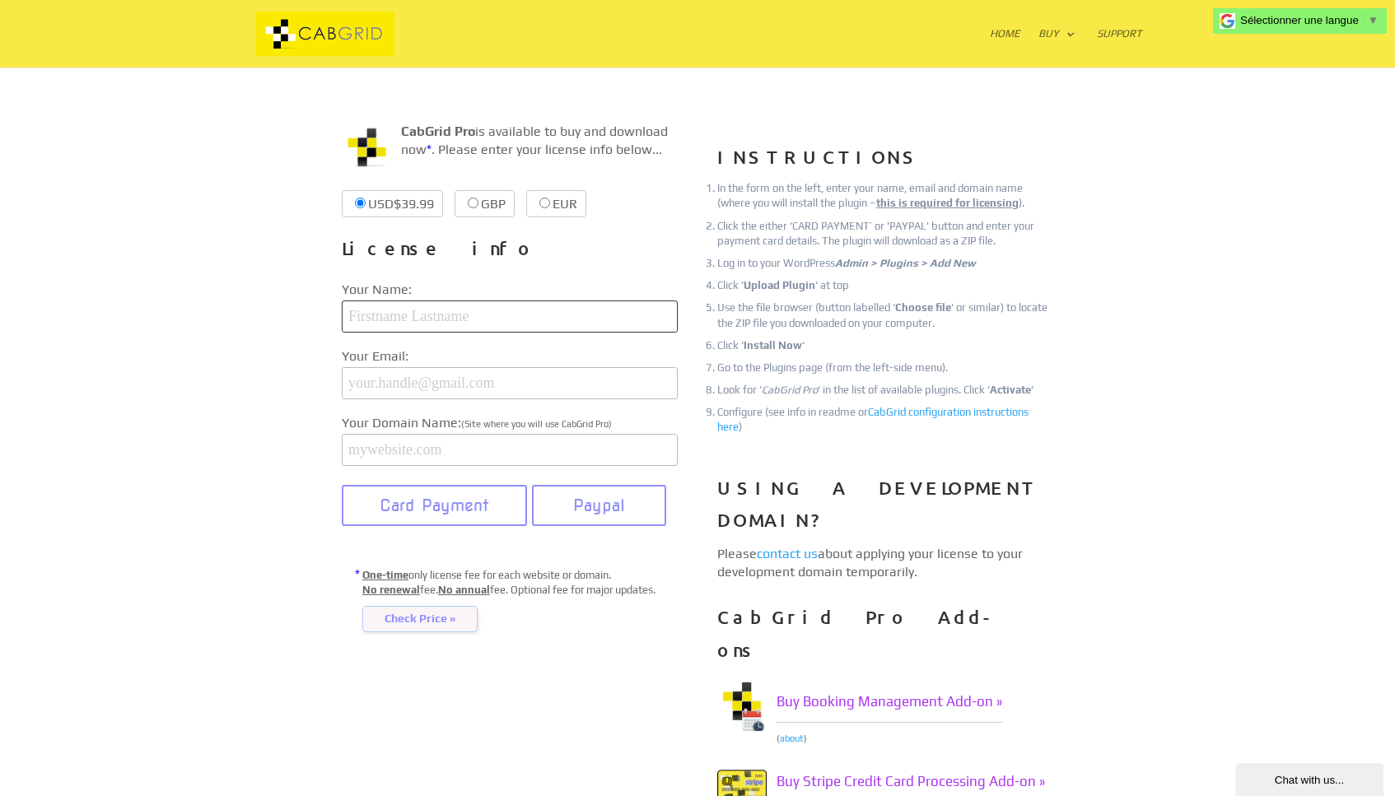
click at [506, 321] on input "text" at bounding box center [510, 317] width 336 height 32
type input "Rachid El Moutawakil"
click at [496, 399] on input "email" at bounding box center [510, 383] width 336 height 32
click at [357, 459] on input "text" at bounding box center [510, 450] width 336 height 32
click at [273, 473] on div "CabGrid Pro is available to buy and download now * . Please enter your license …" at bounding box center [697, 518] width 889 height 881
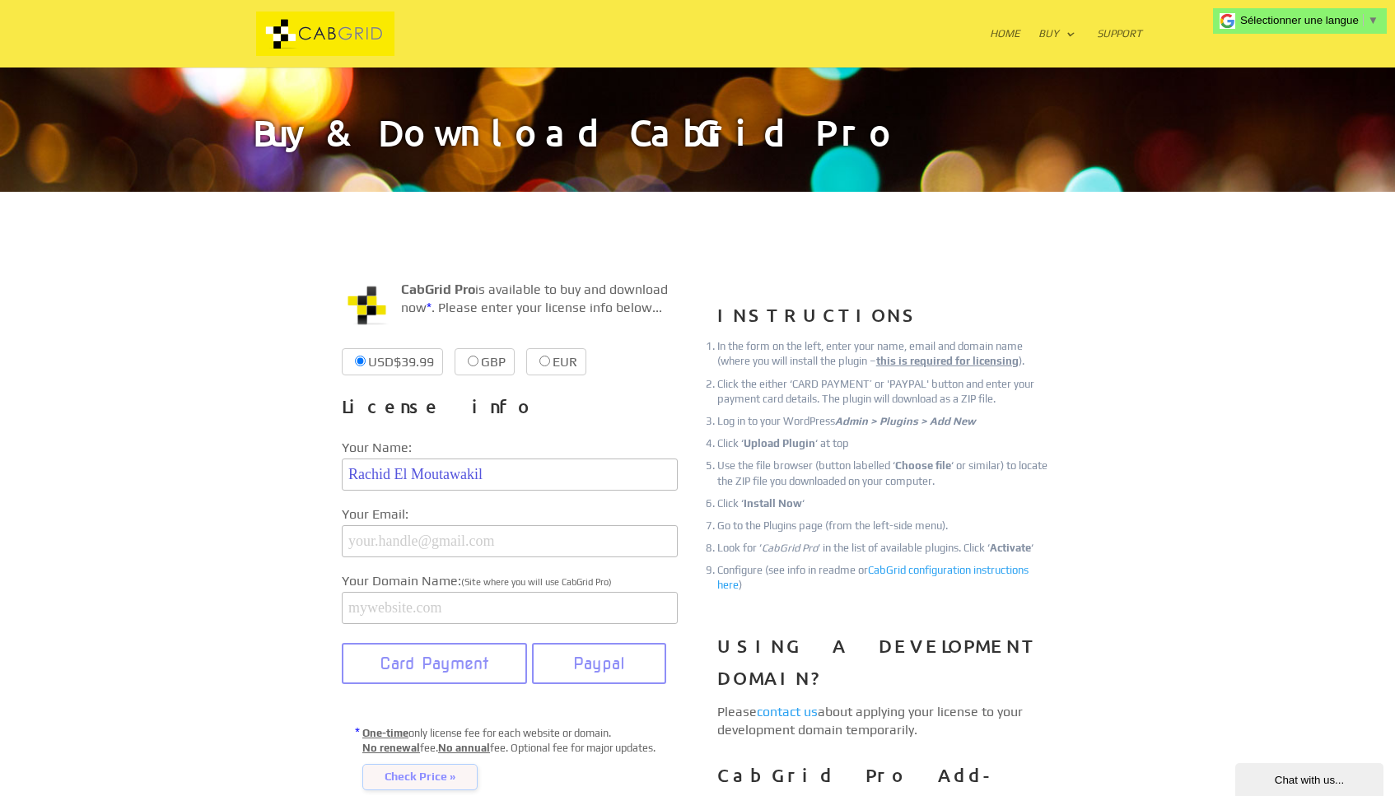
scroll to position [0, 0]
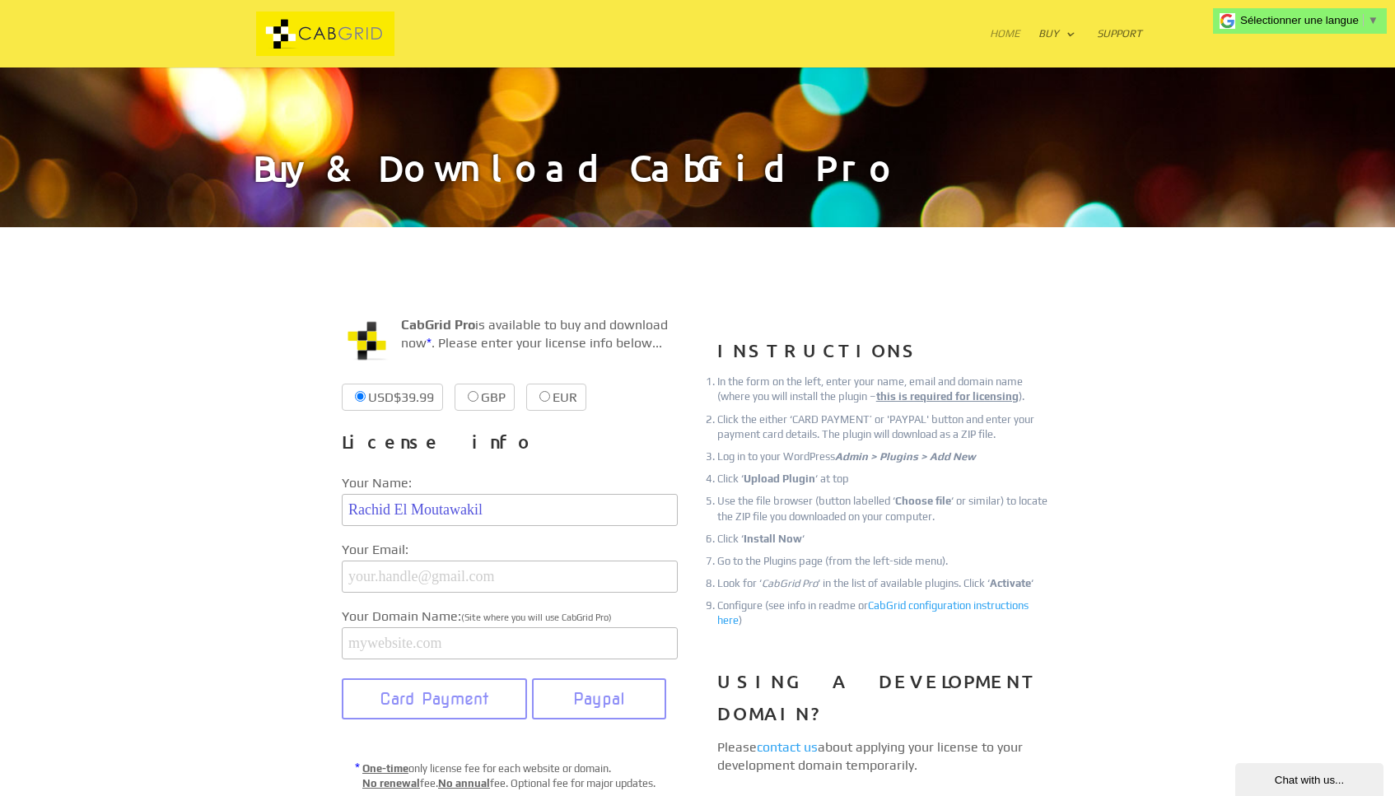
click at [1000, 31] on link "Home" at bounding box center [1005, 48] width 30 height 40
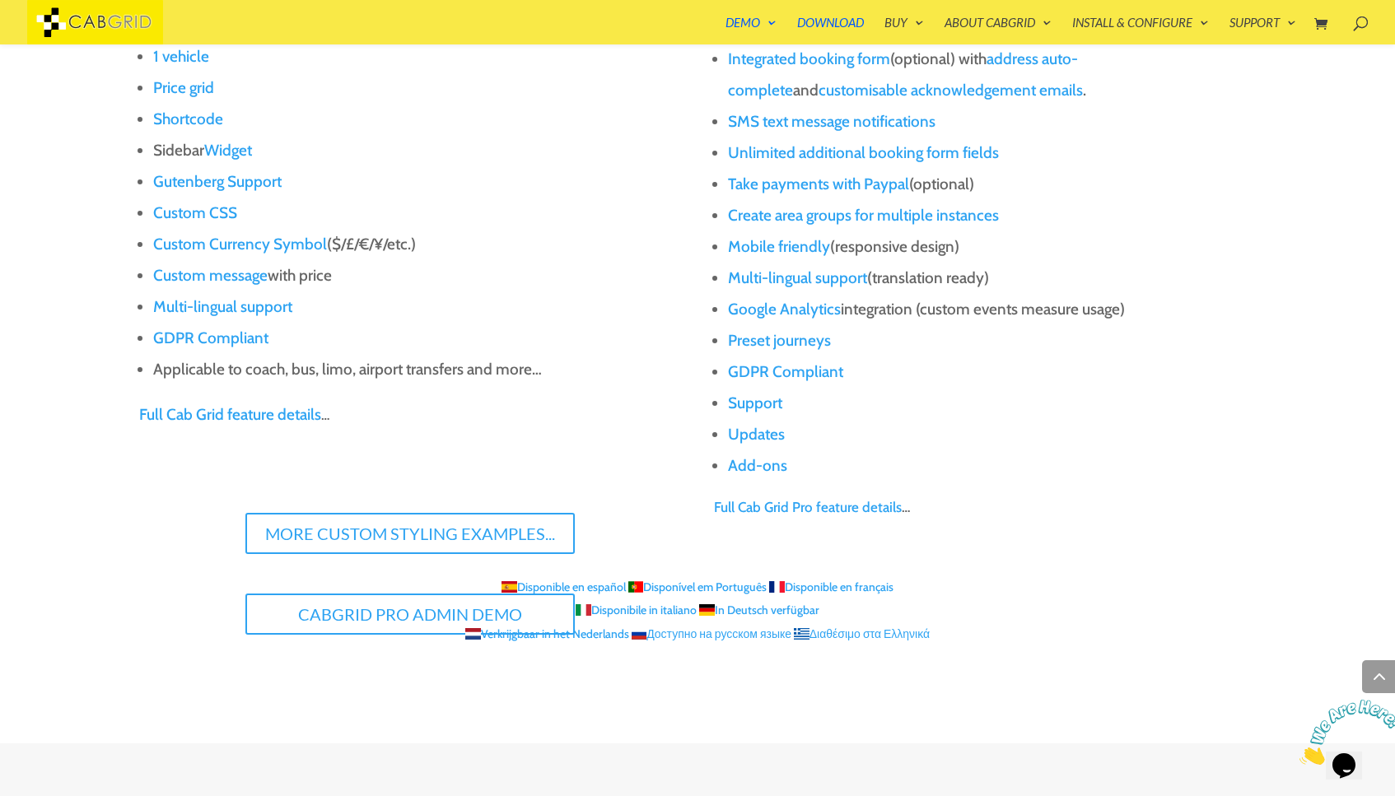
scroll to position [1737, 0]
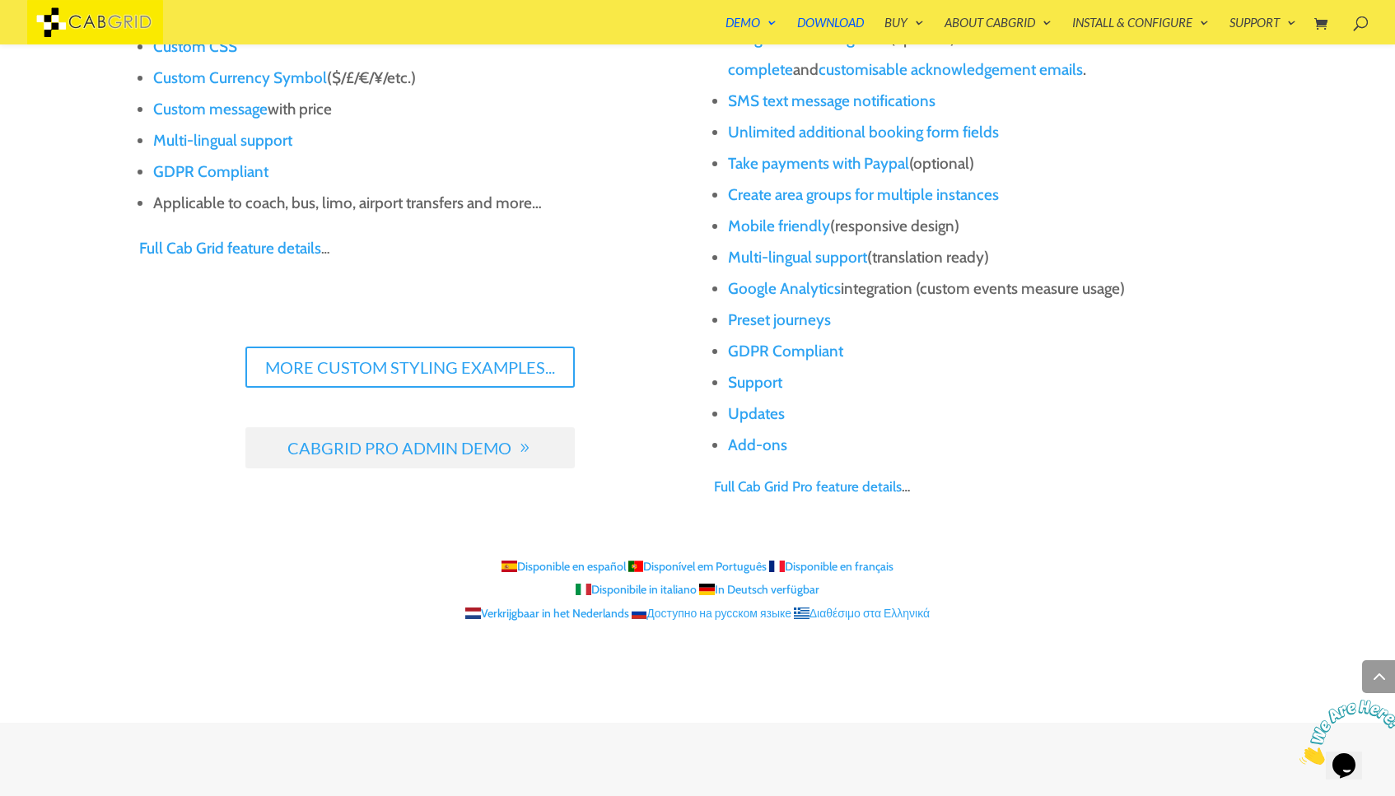
click at [515, 441] on link "CabGrid Pro Admin Demo" at bounding box center [409, 447] width 329 height 41
click at [490, 455] on link "CabGrid Pro Admin Demo" at bounding box center [409, 447] width 329 height 41
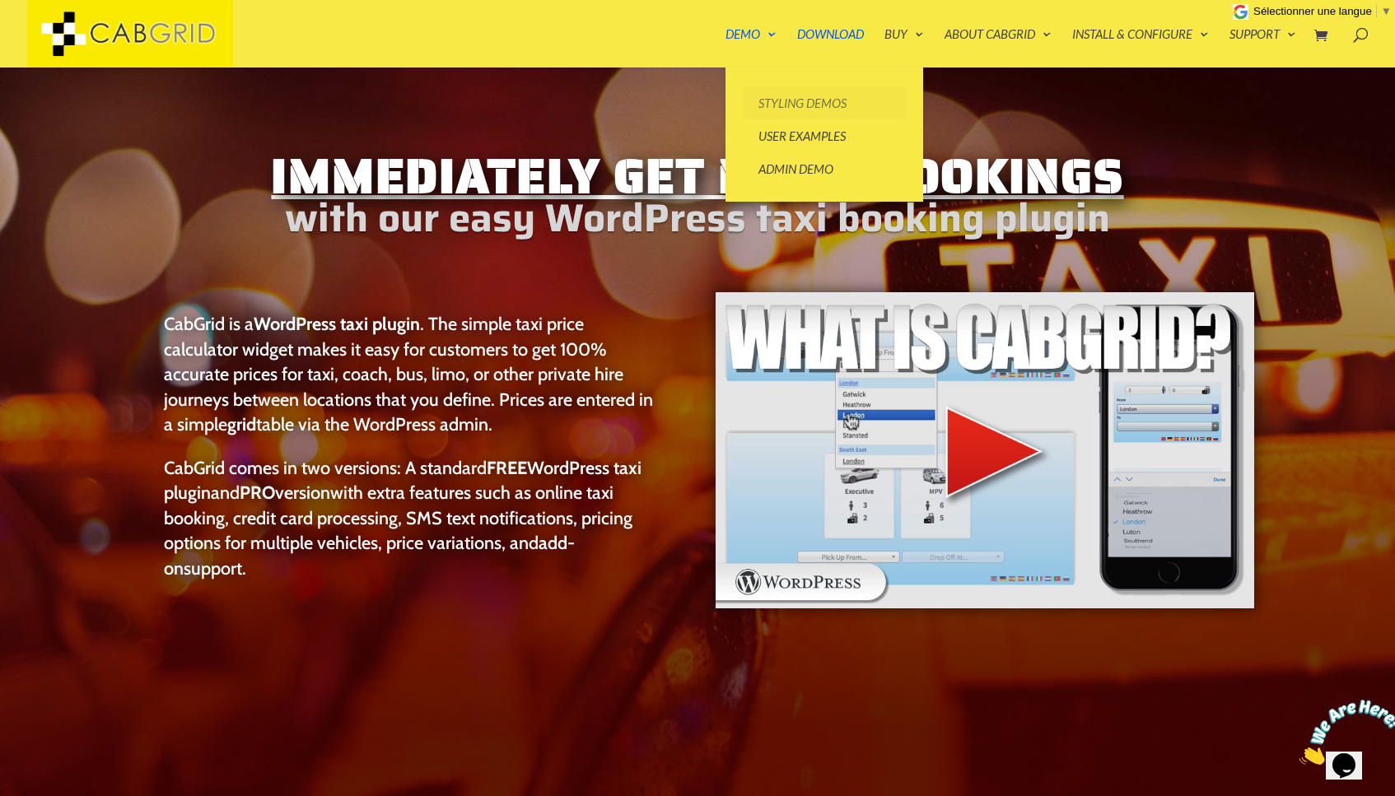
click at [775, 102] on link "Styling Demos" at bounding box center [824, 102] width 165 height 33
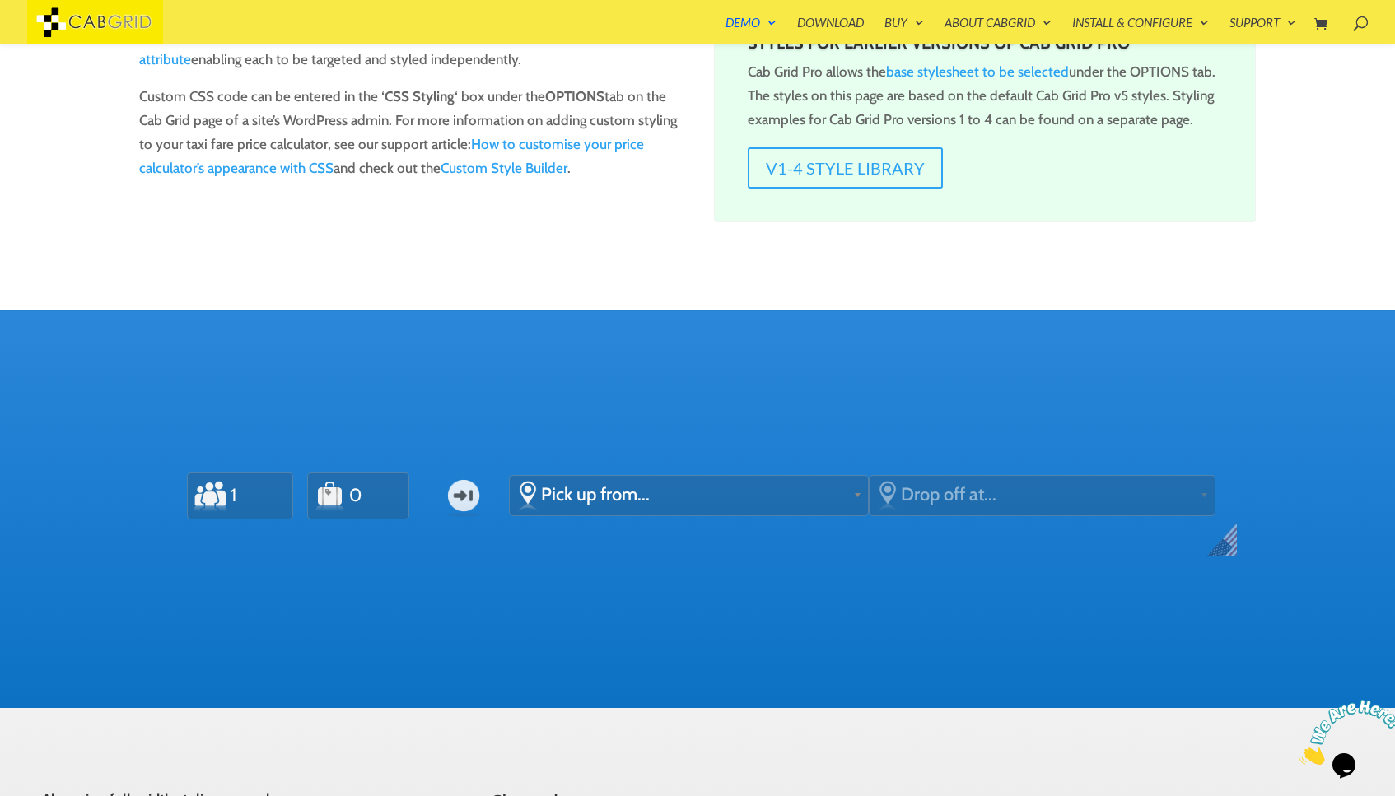
scroll to position [357, 0]
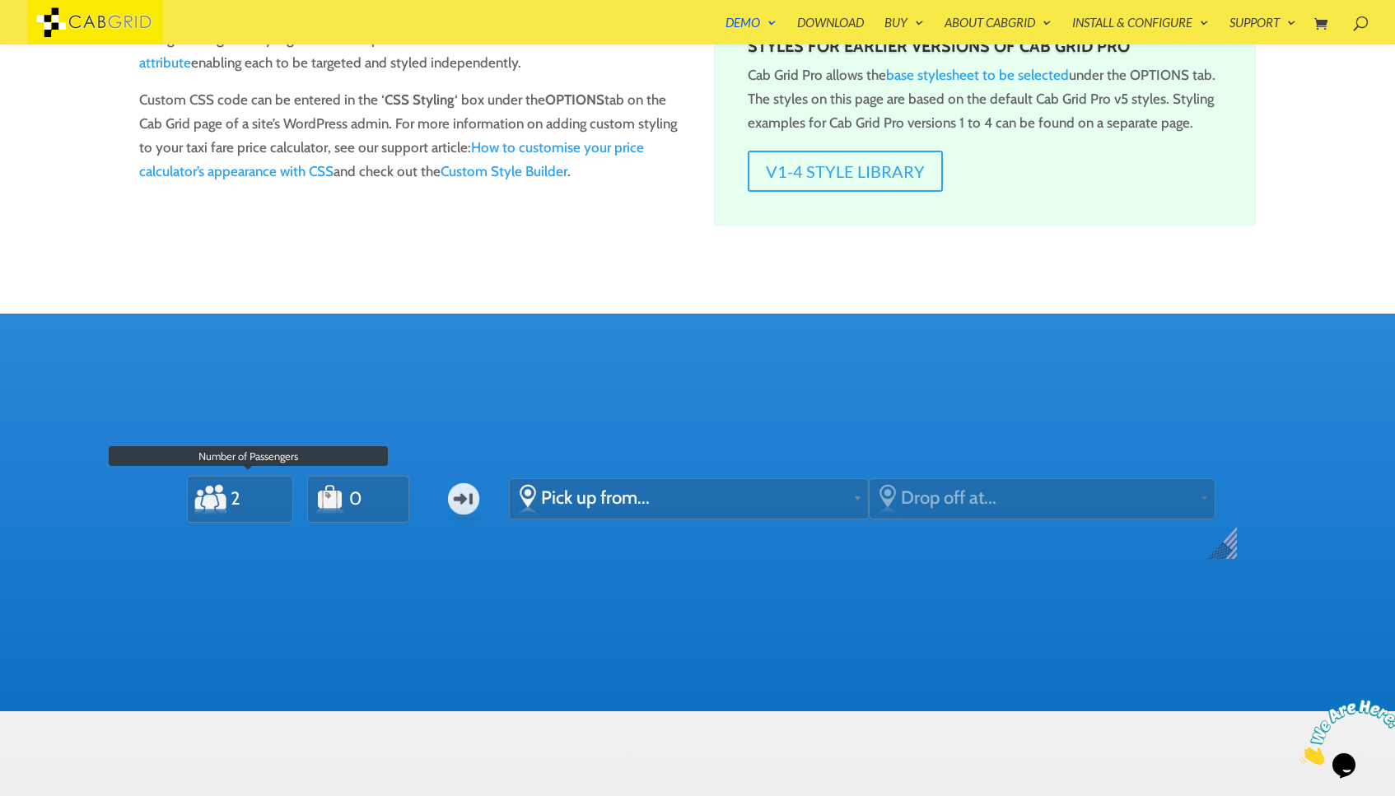
click at [266, 497] on input "2" at bounding box center [251, 499] width 44 height 37
click at [265, 496] on input "3" at bounding box center [251, 499] width 44 height 37
click at [265, 496] on input "4" at bounding box center [251, 499] width 44 height 37
click at [265, 496] on input "5" at bounding box center [251, 499] width 44 height 37
type input "6"
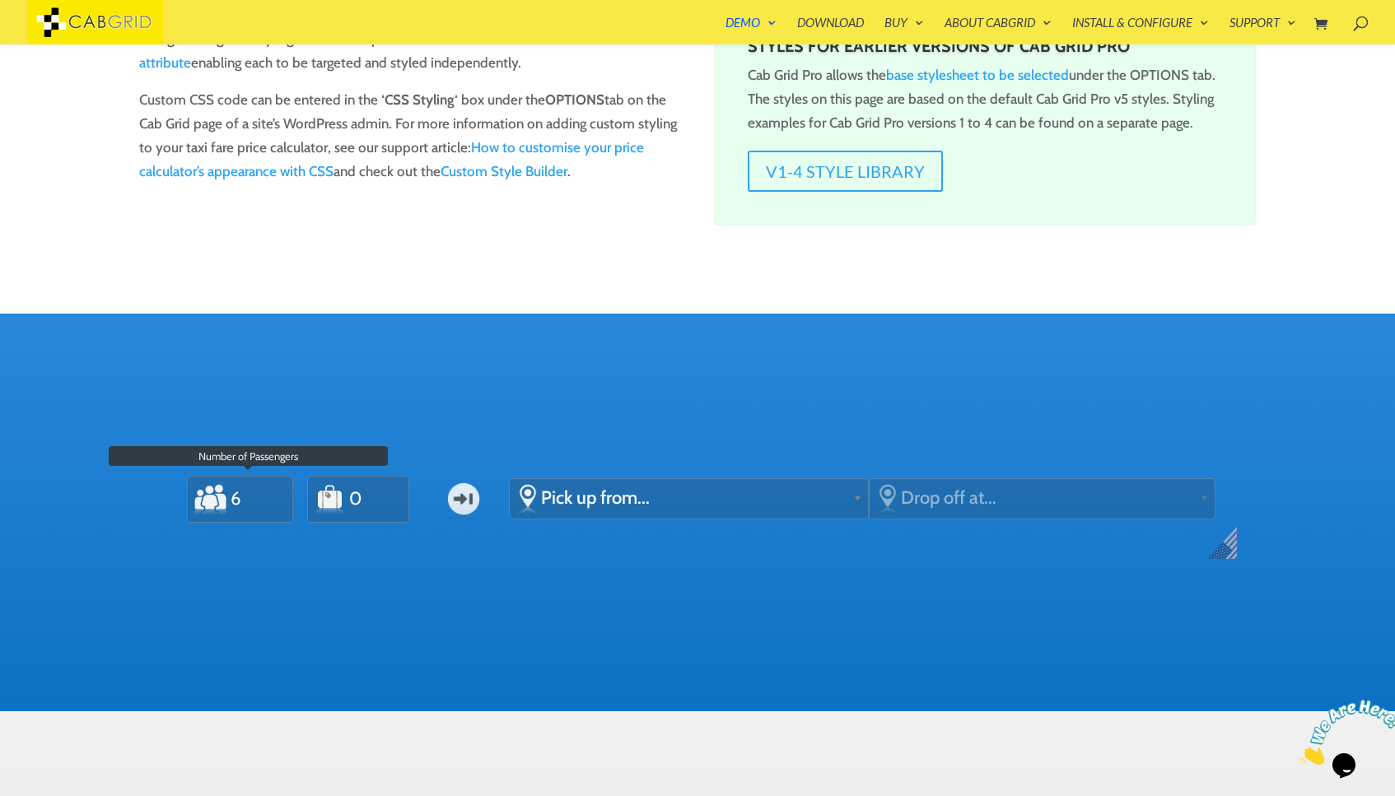
click at [265, 496] on input "6" at bounding box center [251, 499] width 44 height 37
click at [378, 489] on input "1" at bounding box center [367, 499] width 41 height 37
click at [378, 489] on input "2" at bounding box center [367, 499] width 41 height 37
type input "3"
click at [378, 489] on input "3" at bounding box center [367, 499] width 41 height 37
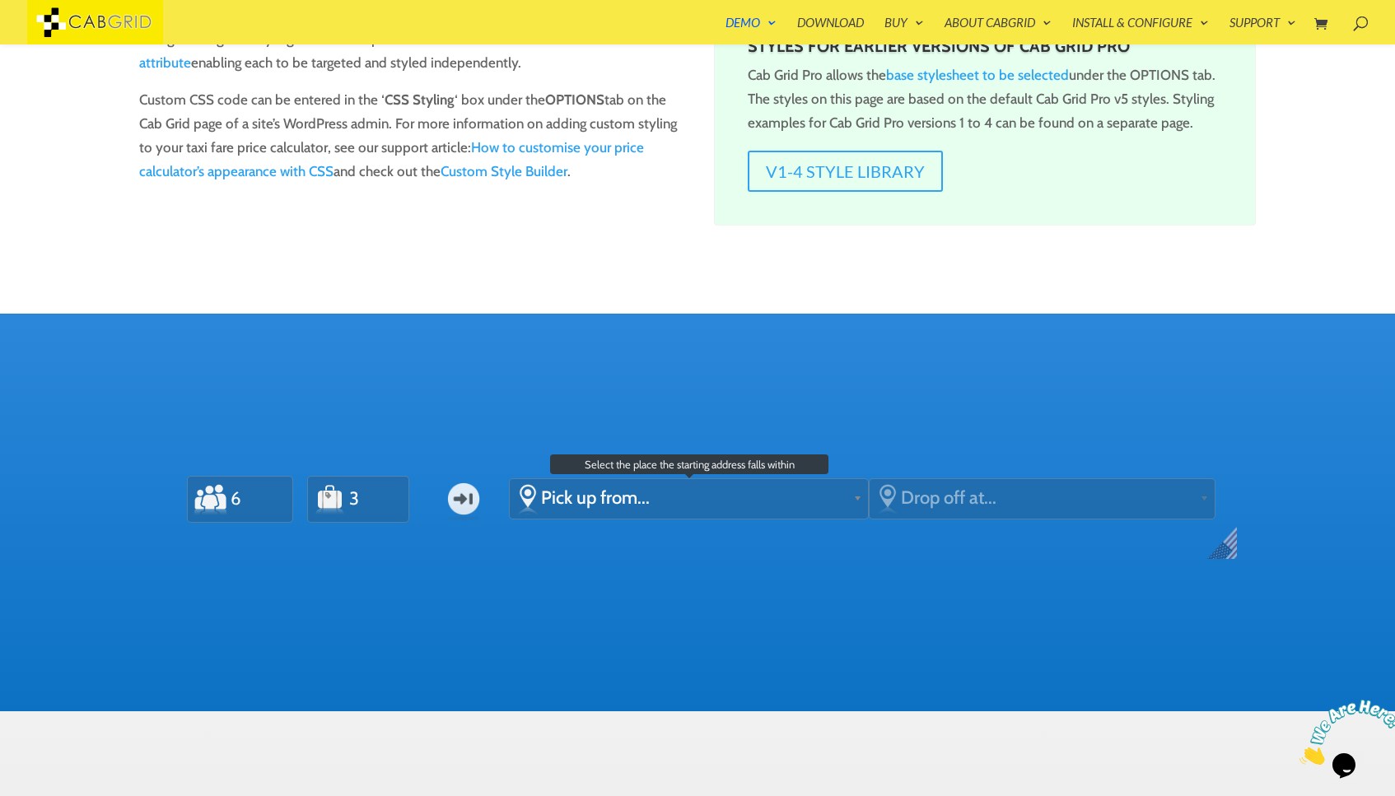
click at [561, 492] on span "Pick up from..." at bounding box center [693, 498] width 305 height 22
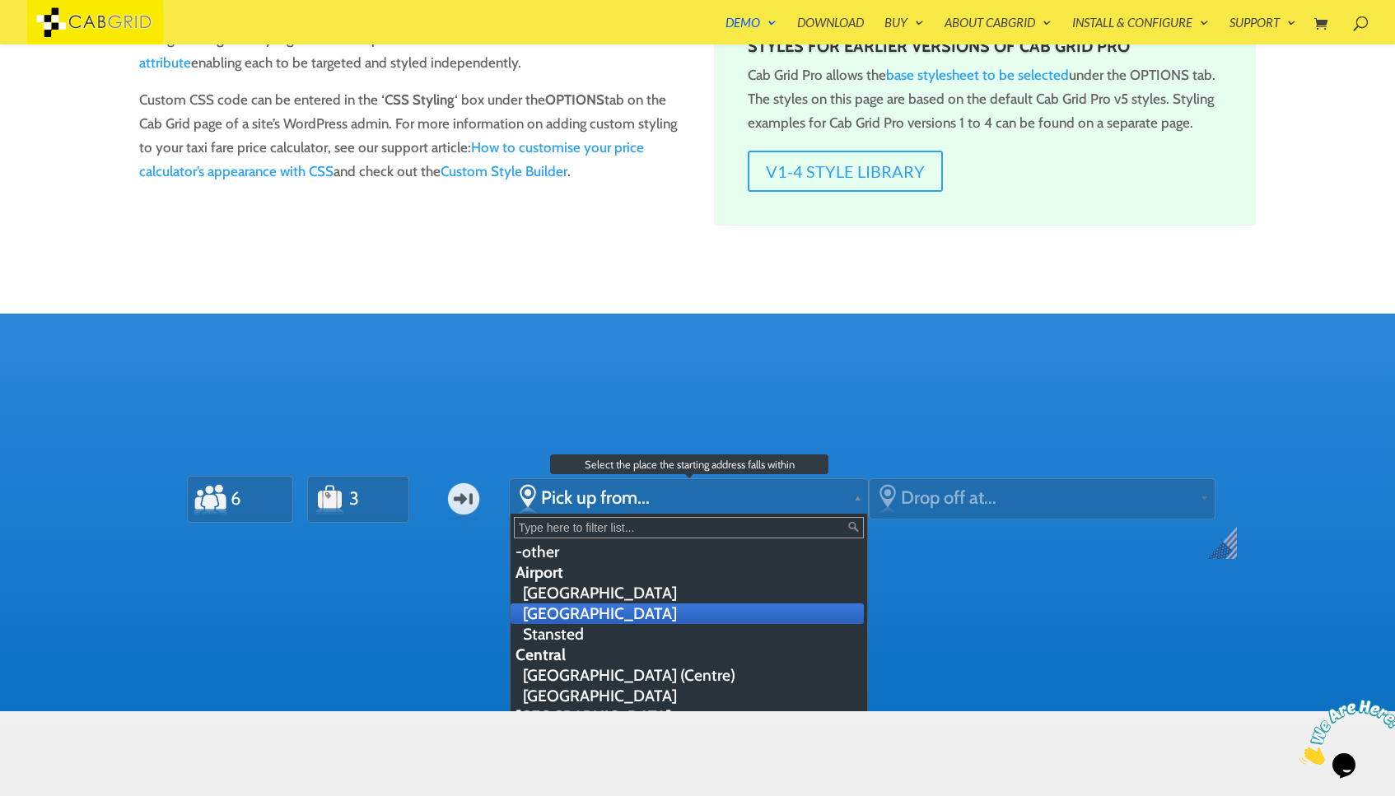
click at [585, 618] on li "[GEOGRAPHIC_DATA]" at bounding box center [687, 614] width 353 height 21
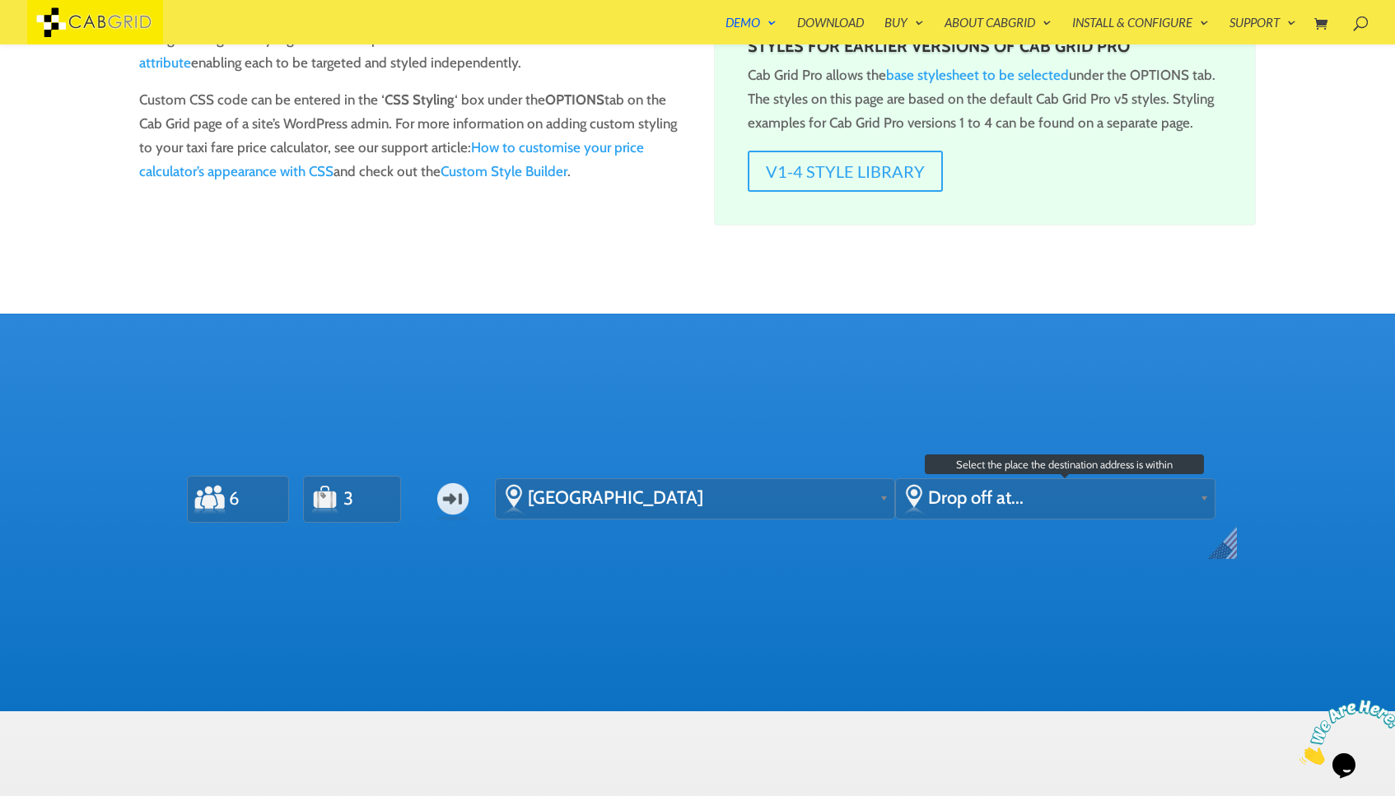
click at [976, 506] on span "Drop off at..." at bounding box center [1060, 498] width 265 height 22
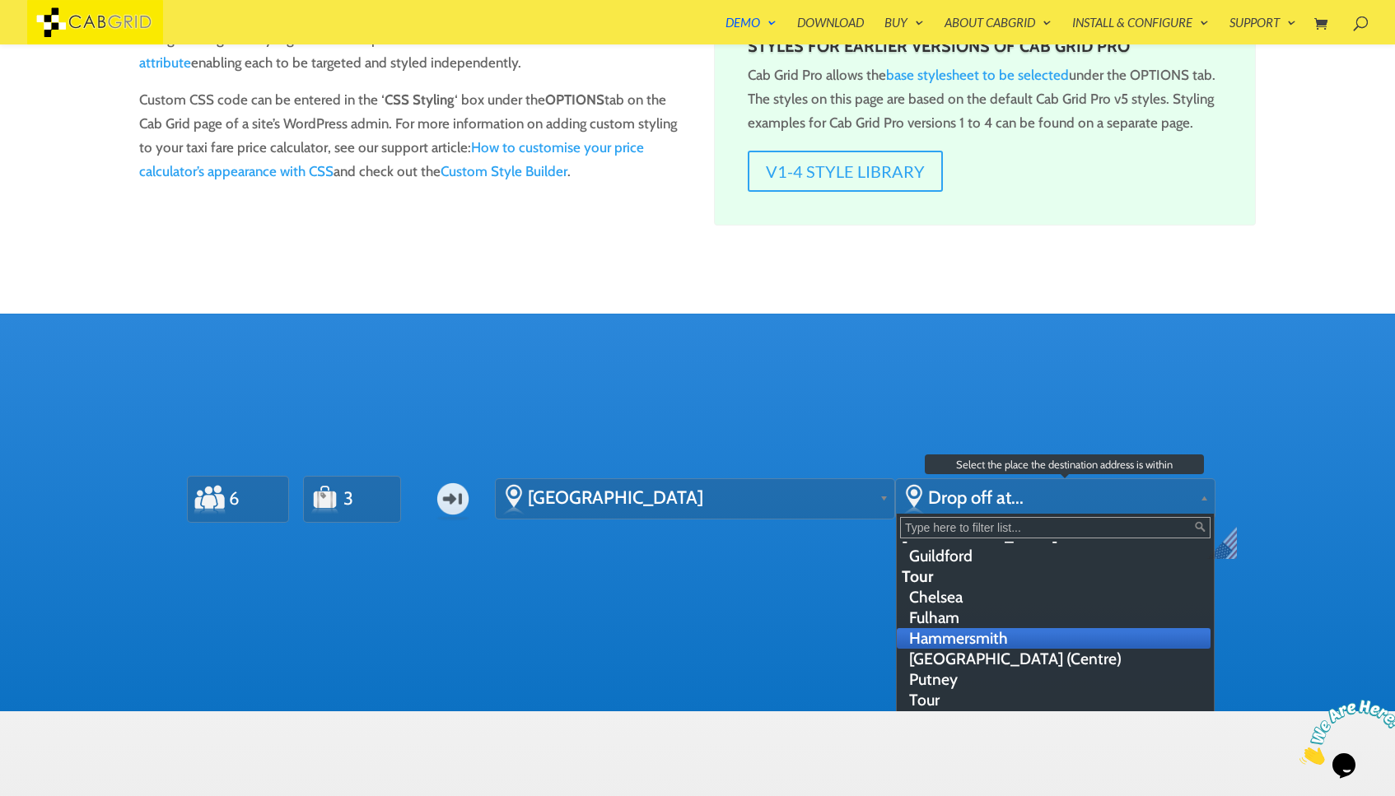
scroll to position [441, 0]
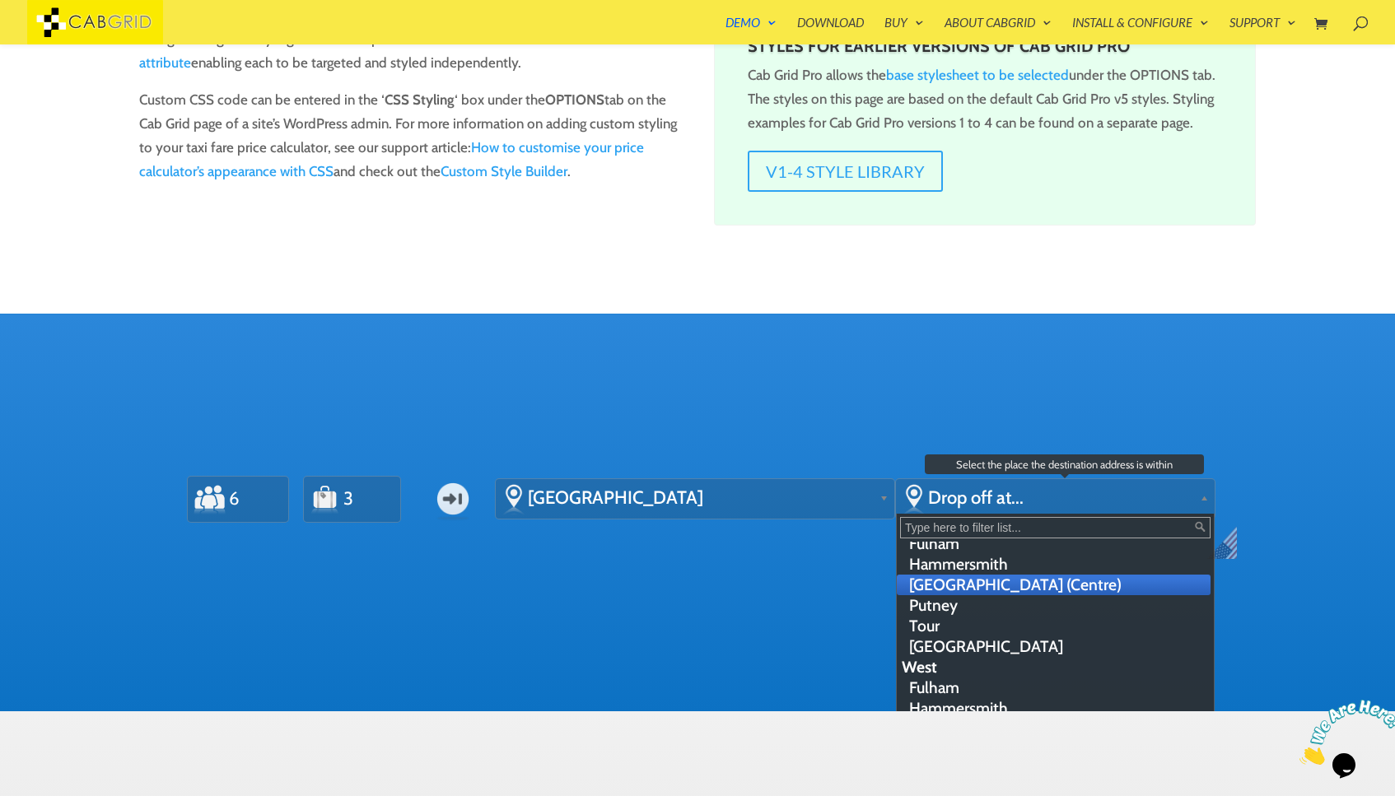
click at [972, 585] on li "[GEOGRAPHIC_DATA] (Centre)" at bounding box center [1054, 585] width 314 height 21
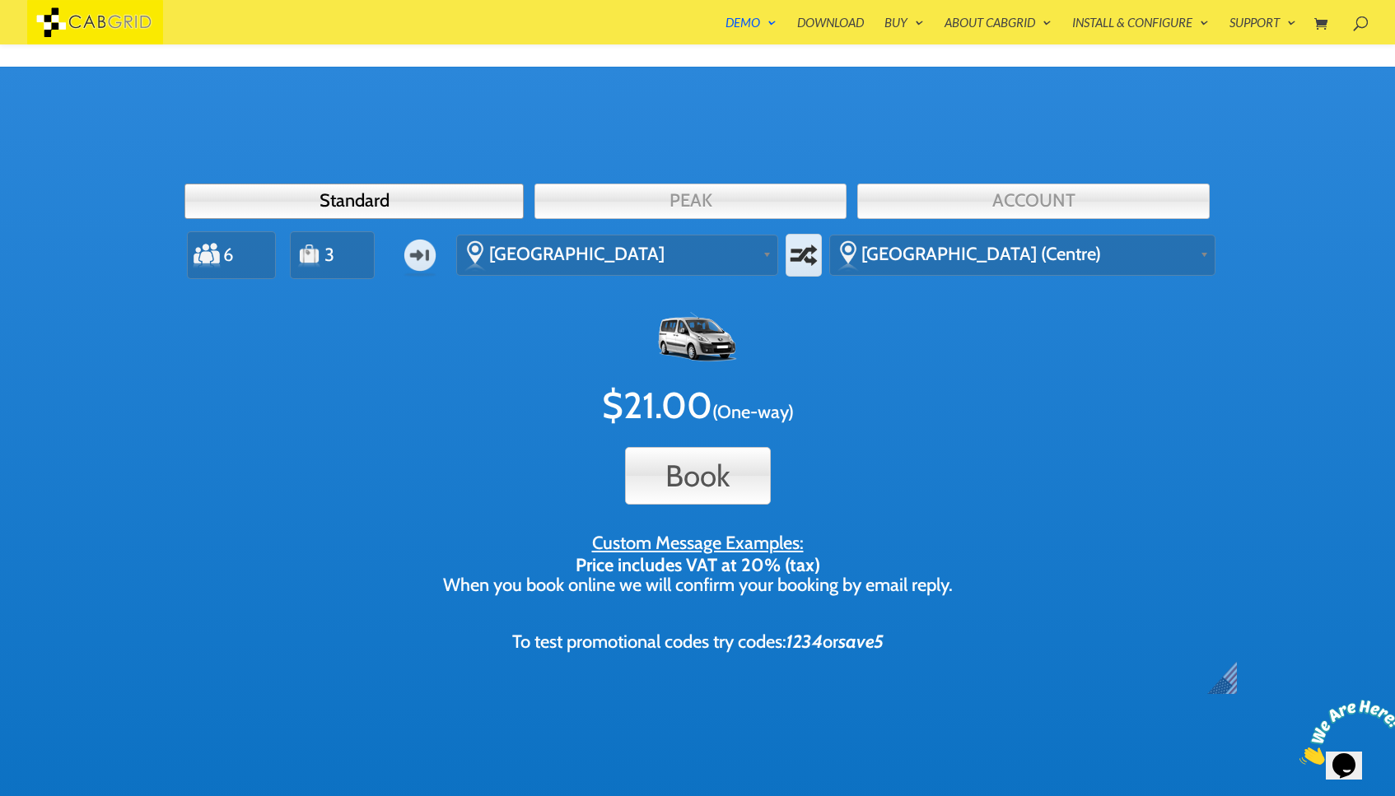
scroll to position [606, 0]
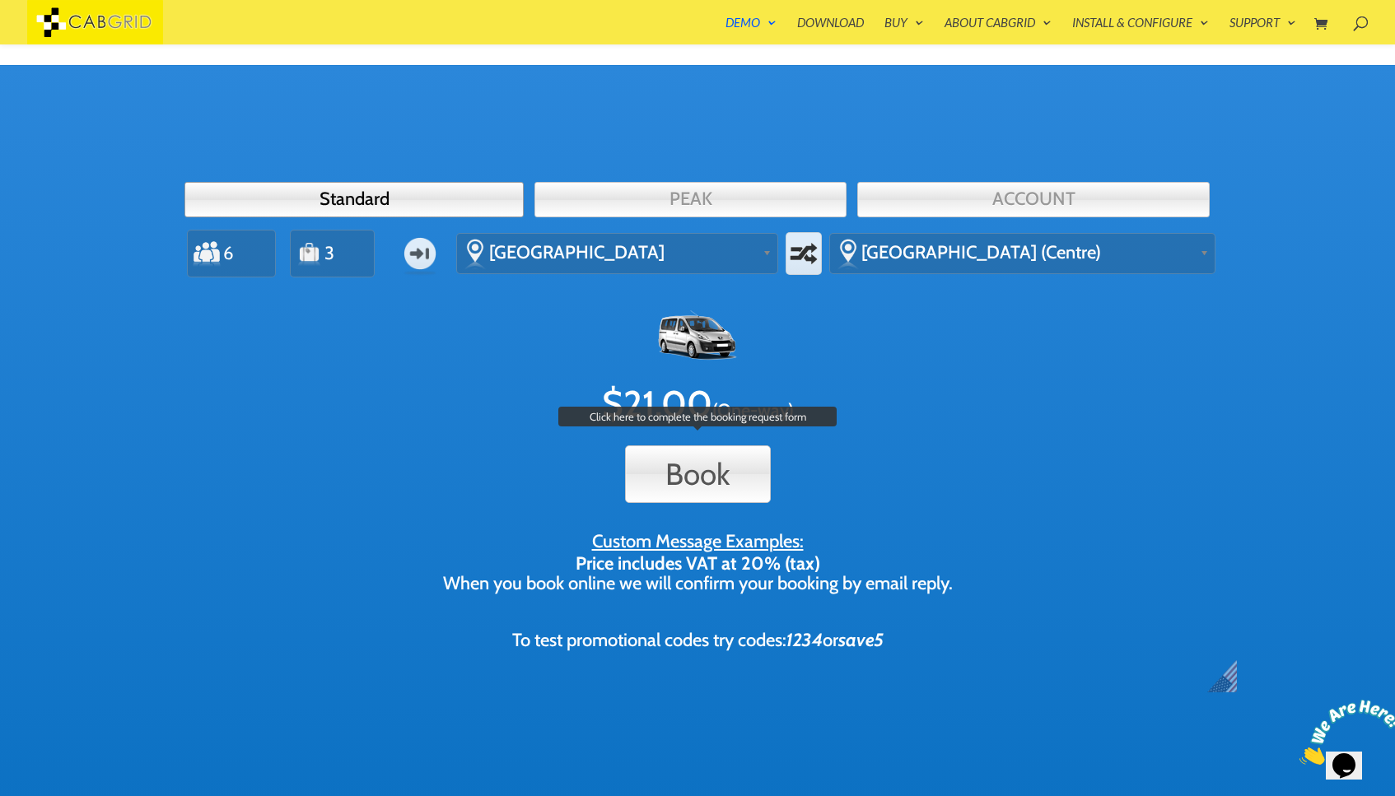
click at [688, 473] on button "Book" at bounding box center [698, 474] width 146 height 58
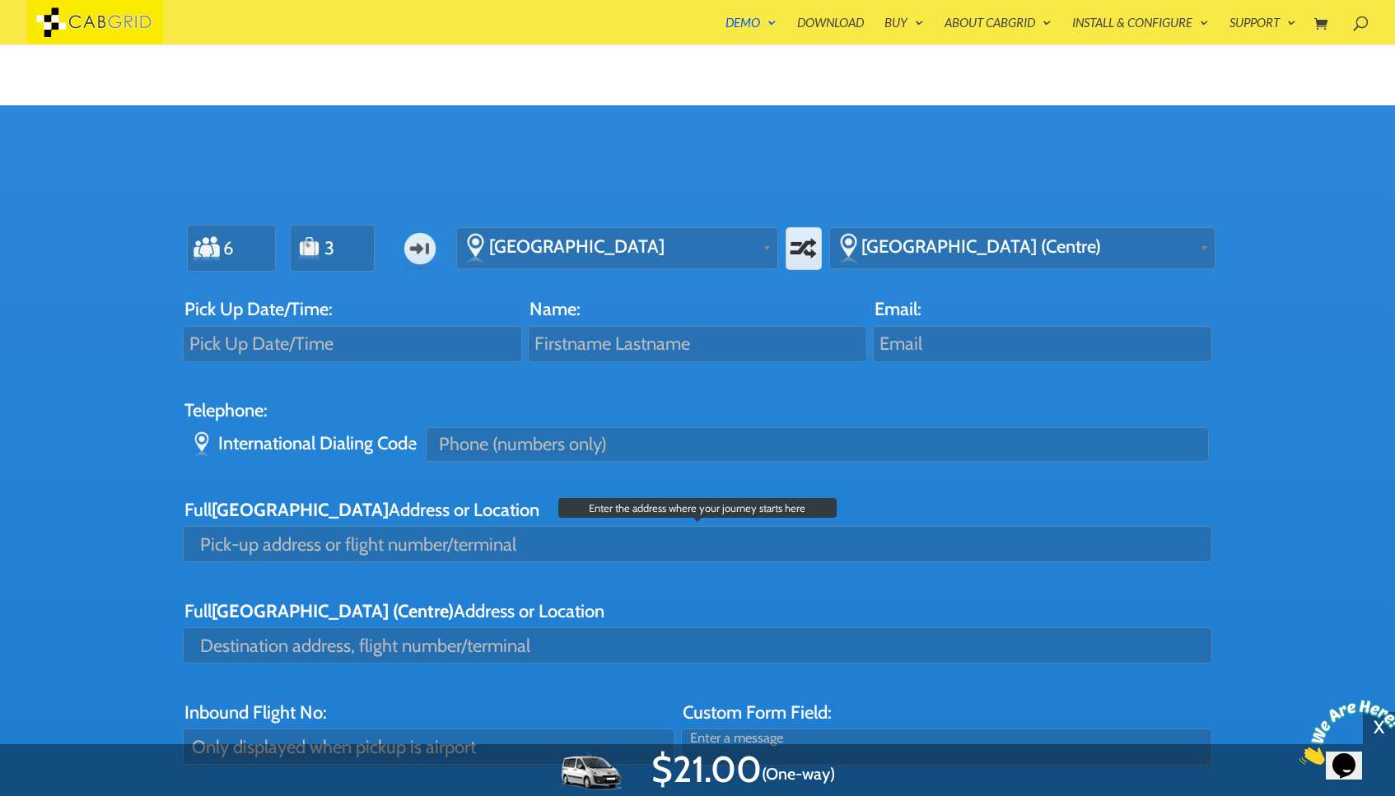
scroll to position [562, 0]
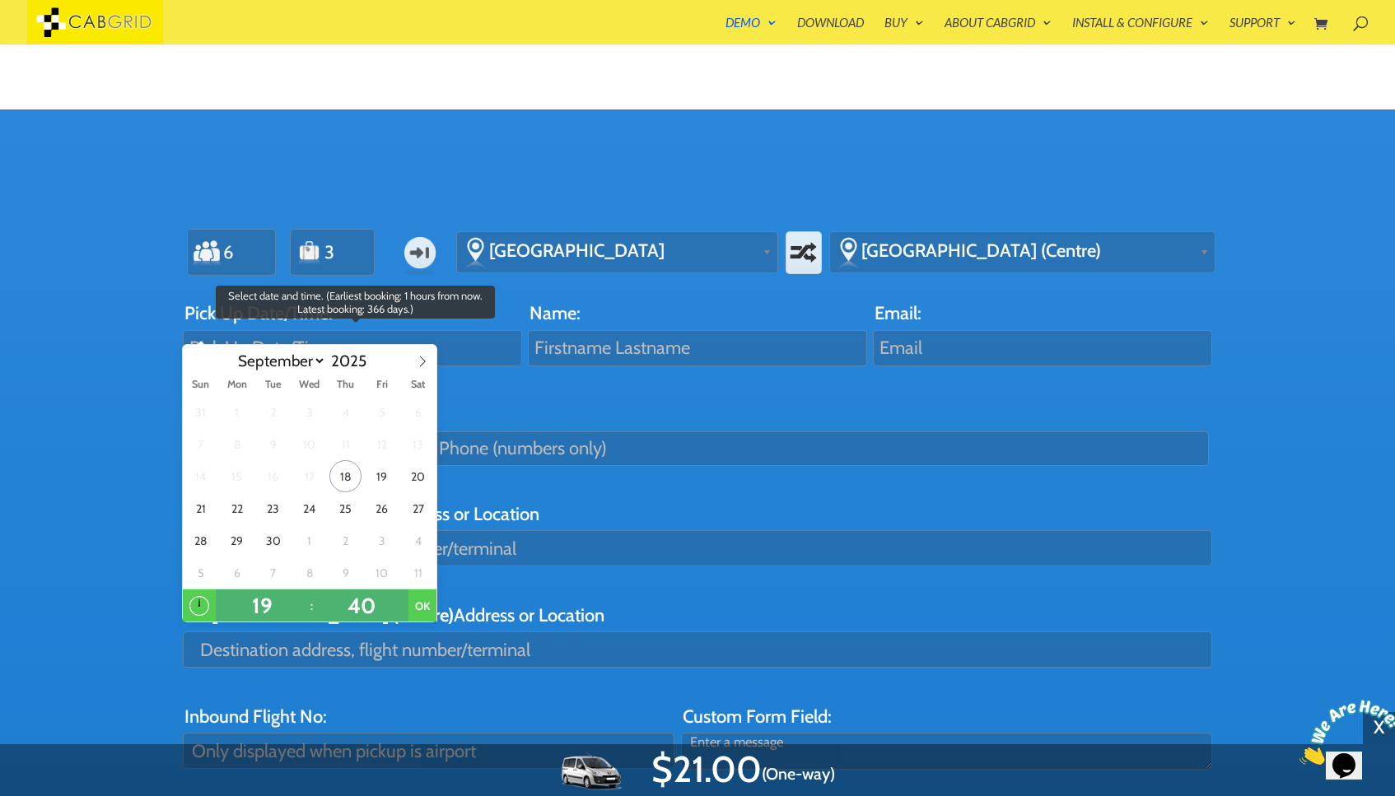
click at [463, 347] on input "text" at bounding box center [352, 348] width 339 height 36
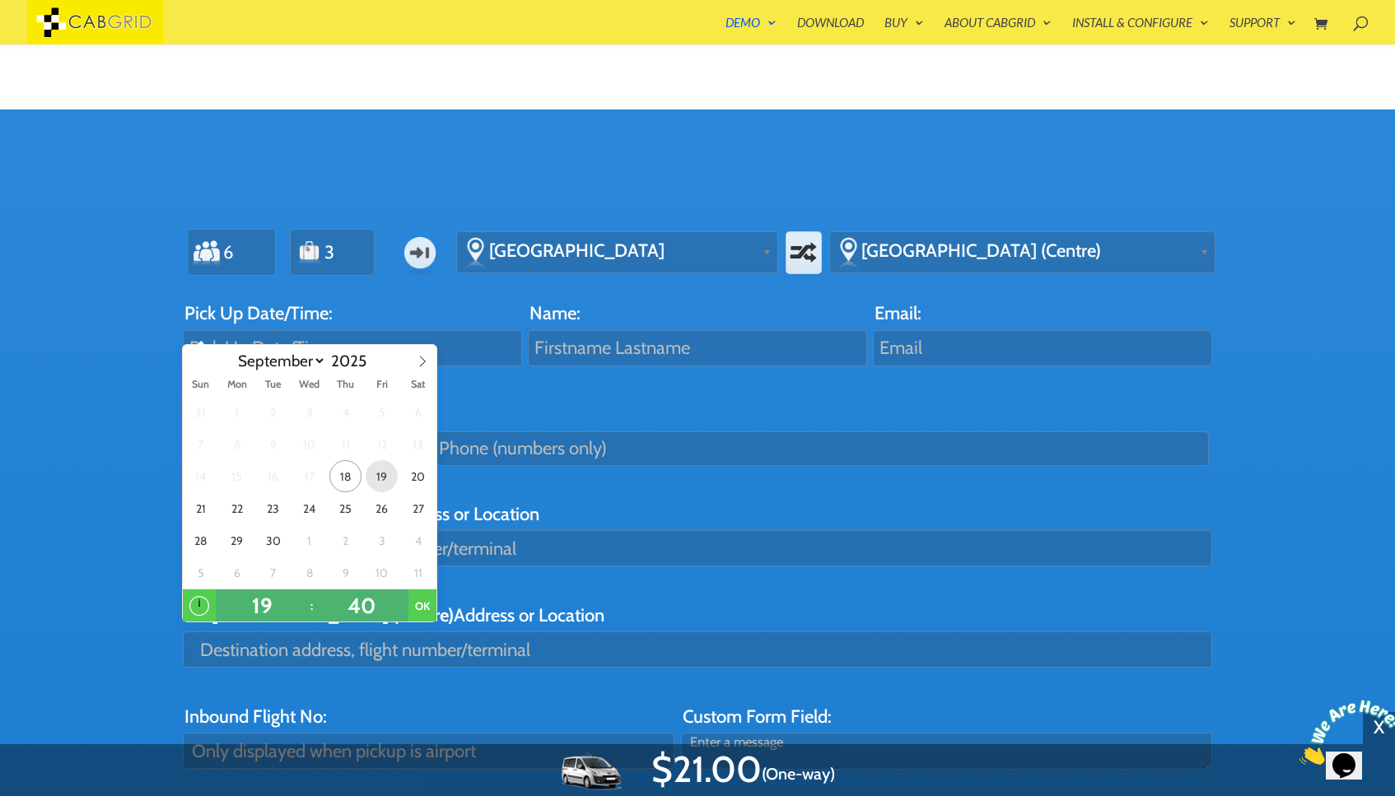
click at [384, 477] on span "19" at bounding box center [382, 476] width 32 height 32
click at [402, 597] on span at bounding box center [403, 598] width 12 height 16
type input "7:45PM 19 Sep 2025"
type input "45"
click at [1131, 399] on li "Telephone: International Dialing Code +64 (Aotearoa/New Zealand) +61 (Australia…" at bounding box center [697, 434] width 1029 height 93
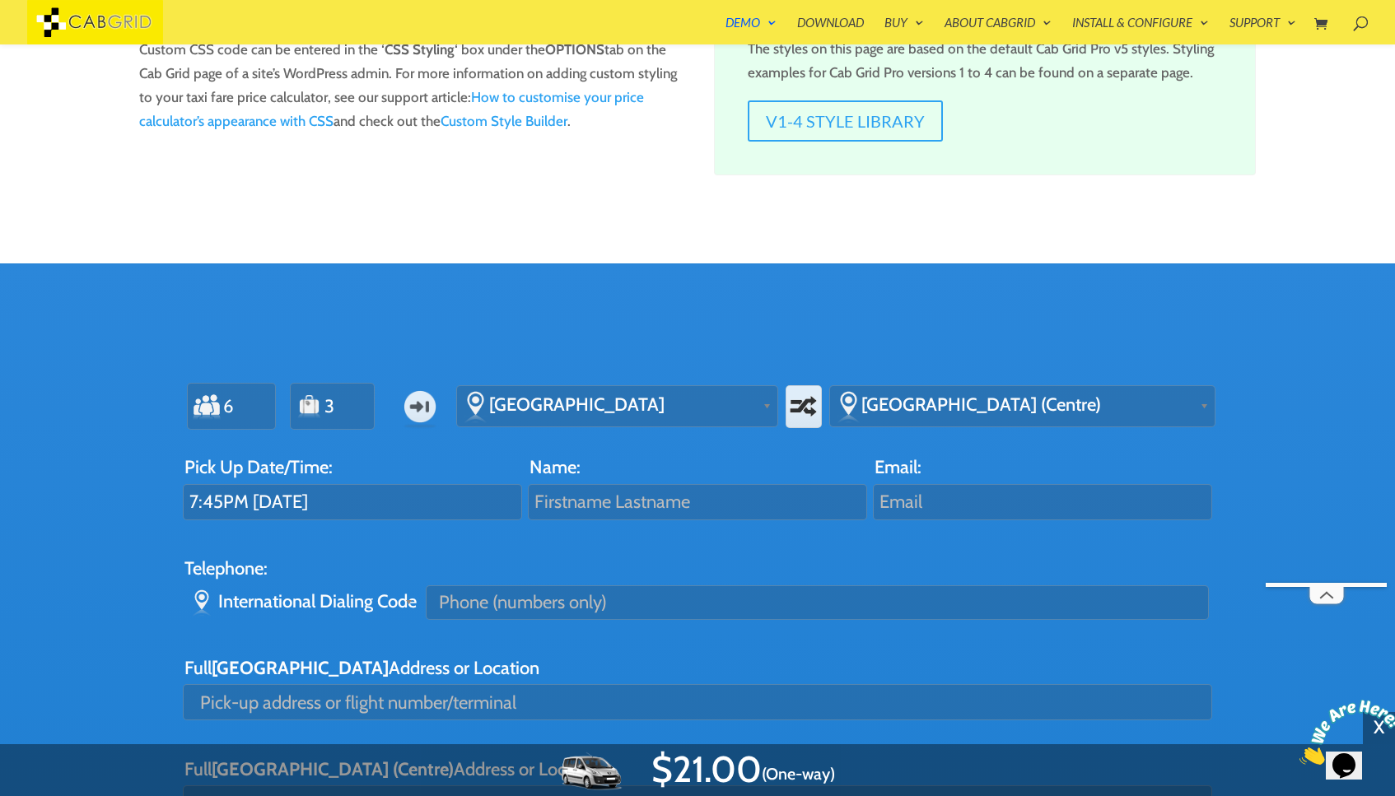
scroll to position [0, 0]
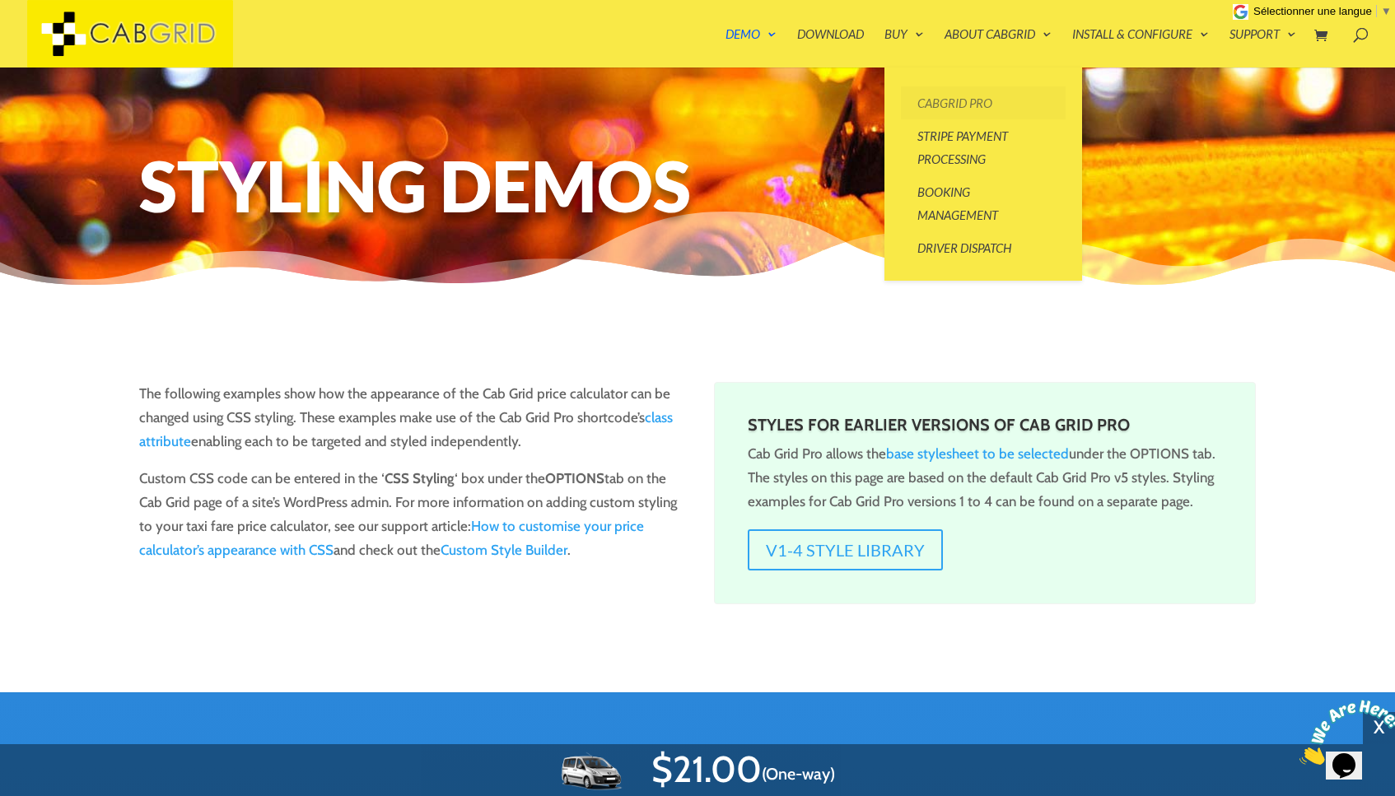
click at [940, 98] on link "CabGrid Pro" at bounding box center [983, 102] width 165 height 33
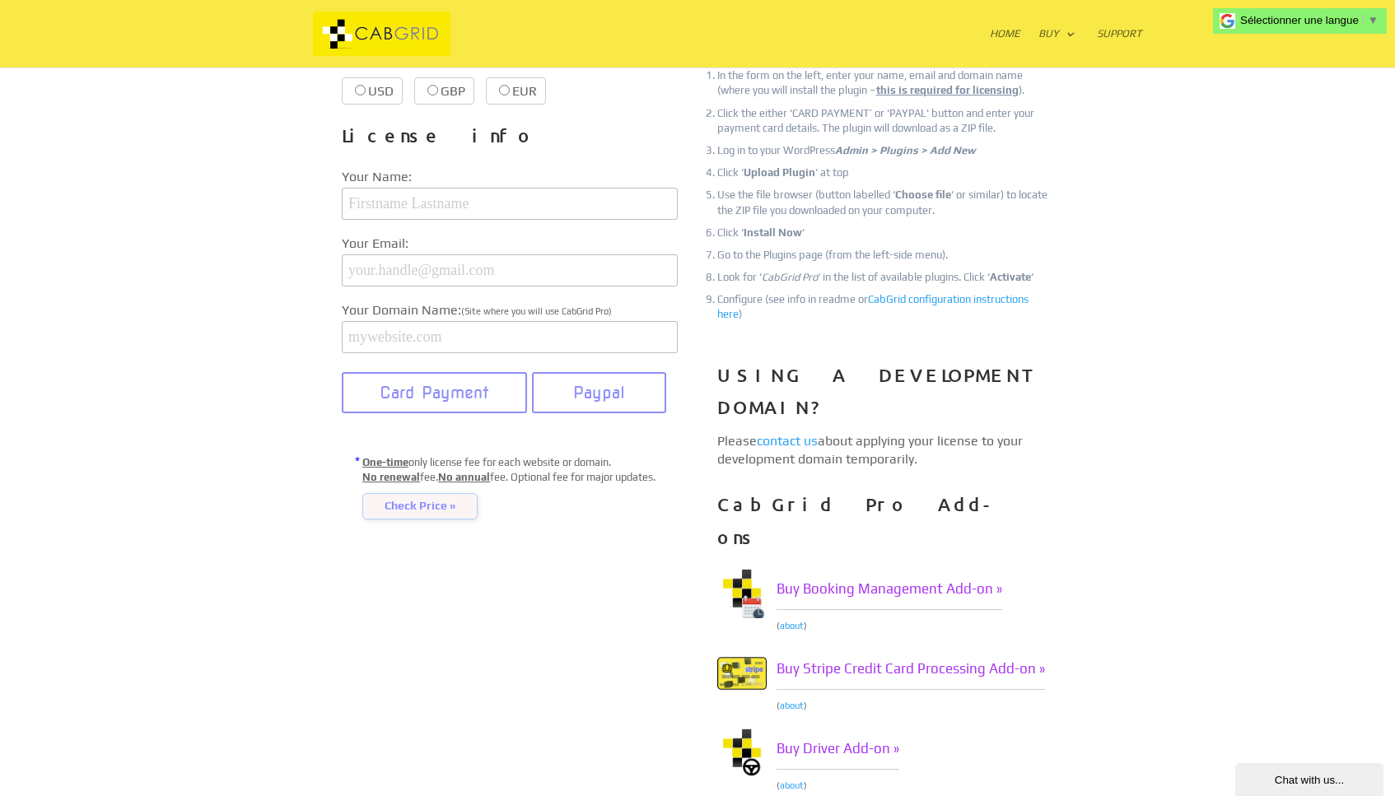
scroll to position [301, 0]
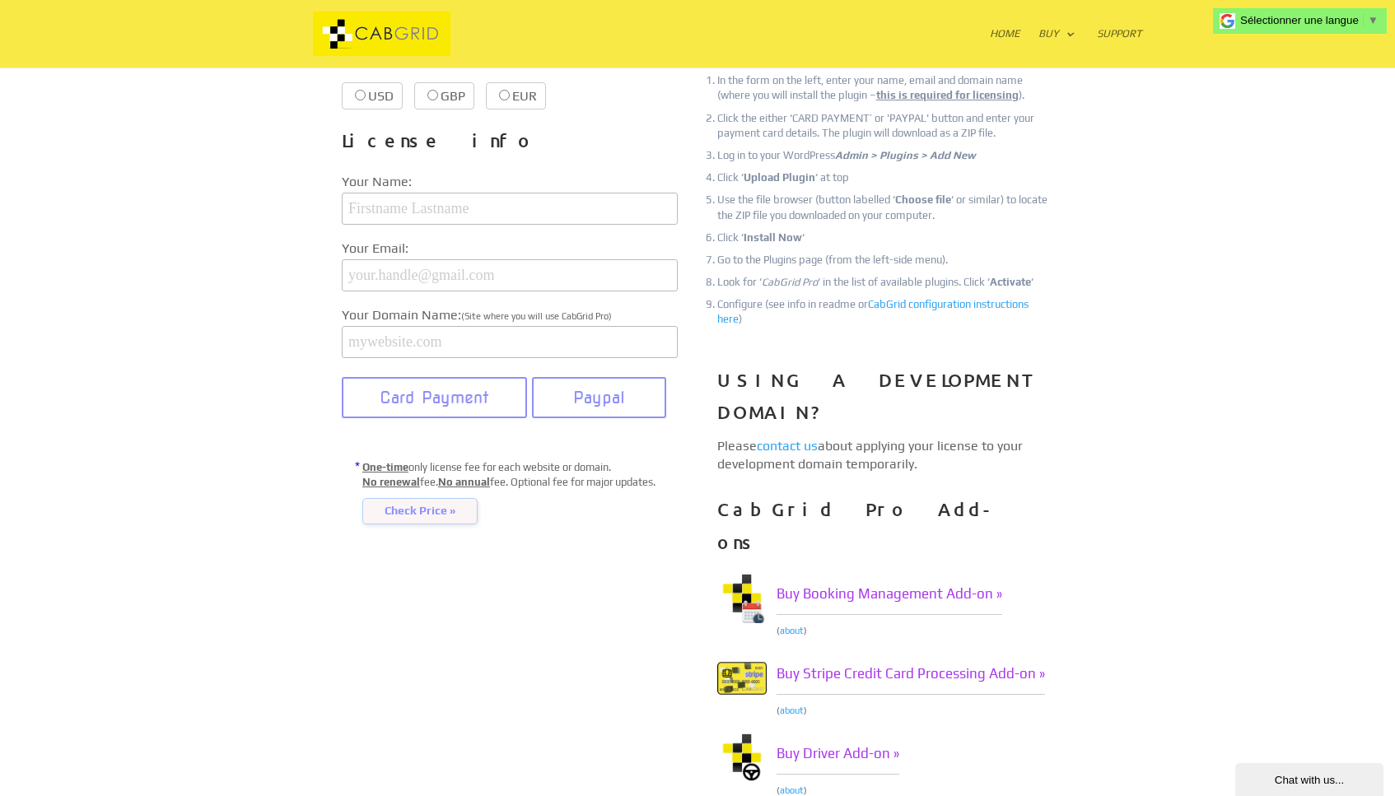
click at [357, 98] on input "USD $39.99 $39.99" at bounding box center [360, 95] width 11 height 11
radio input "true"
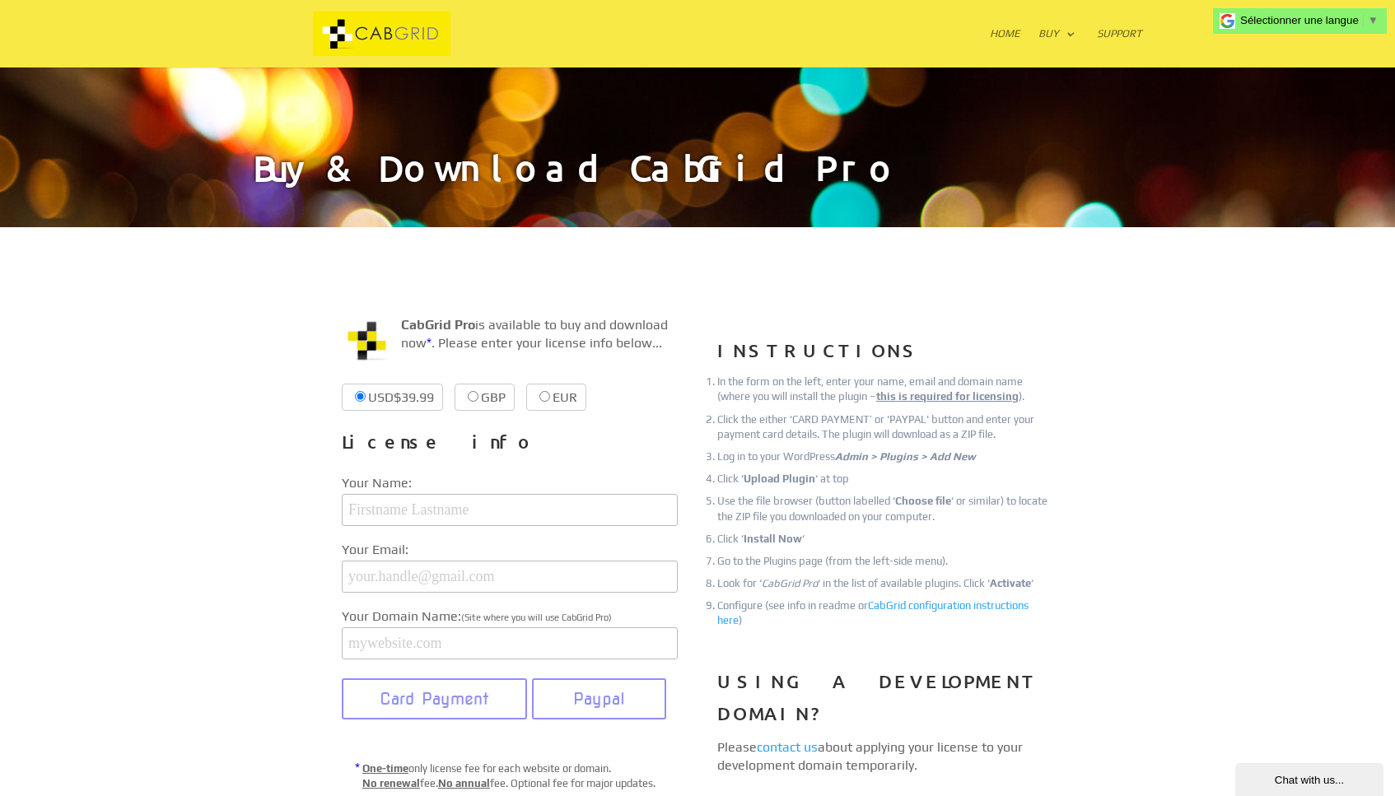
scroll to position [9, 0]
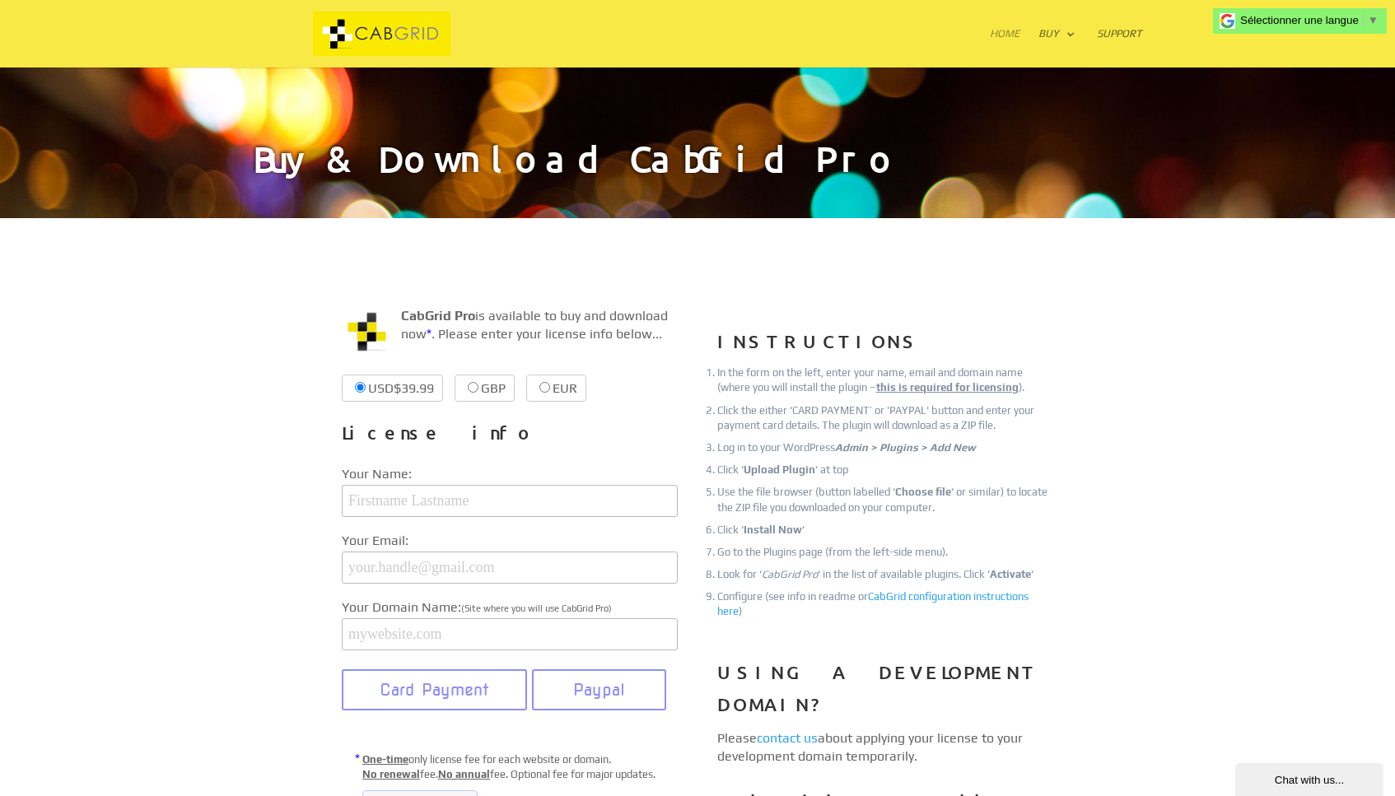
click at [1005, 30] on link "Home" at bounding box center [1005, 48] width 30 height 40
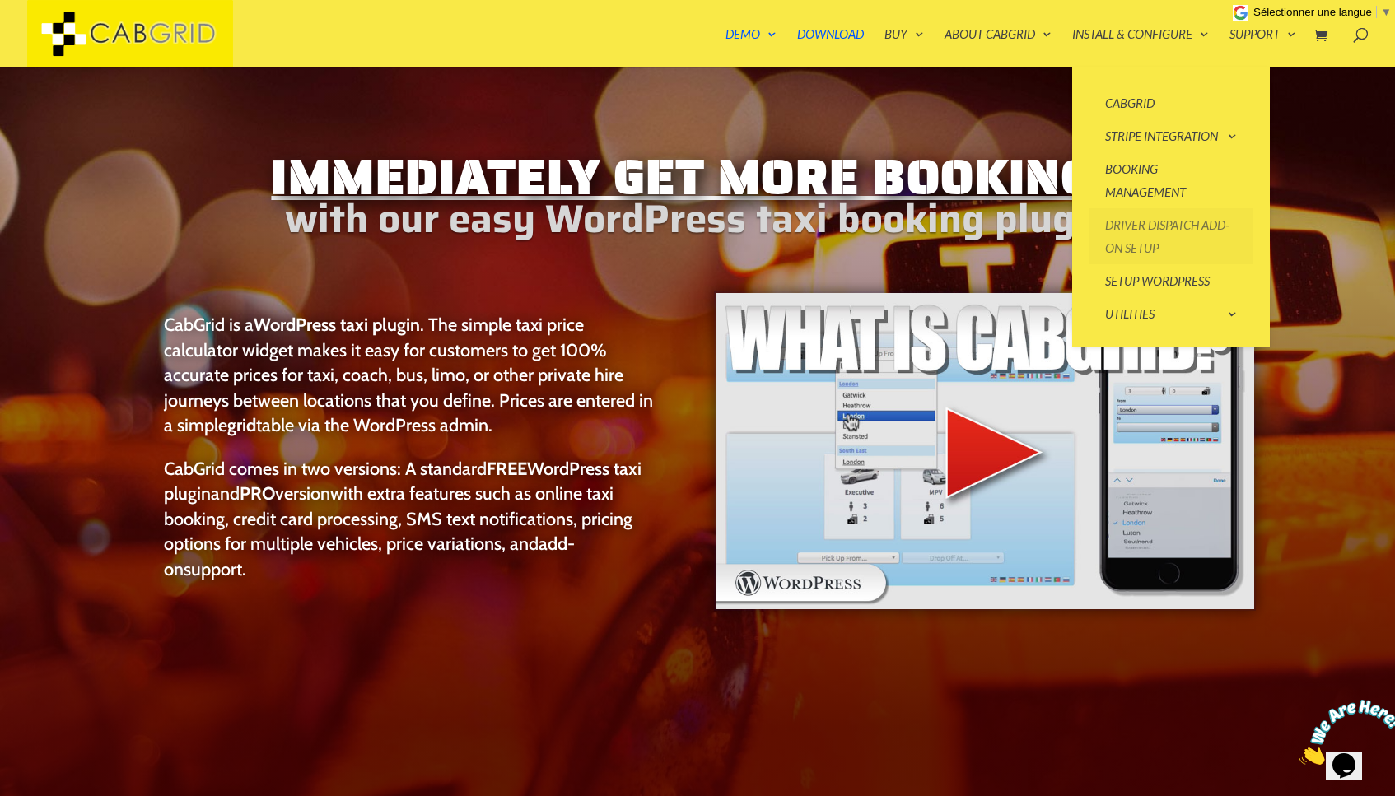
click at [1143, 224] on link "Driver Dispatch Add-on Setup" at bounding box center [1171, 236] width 165 height 56
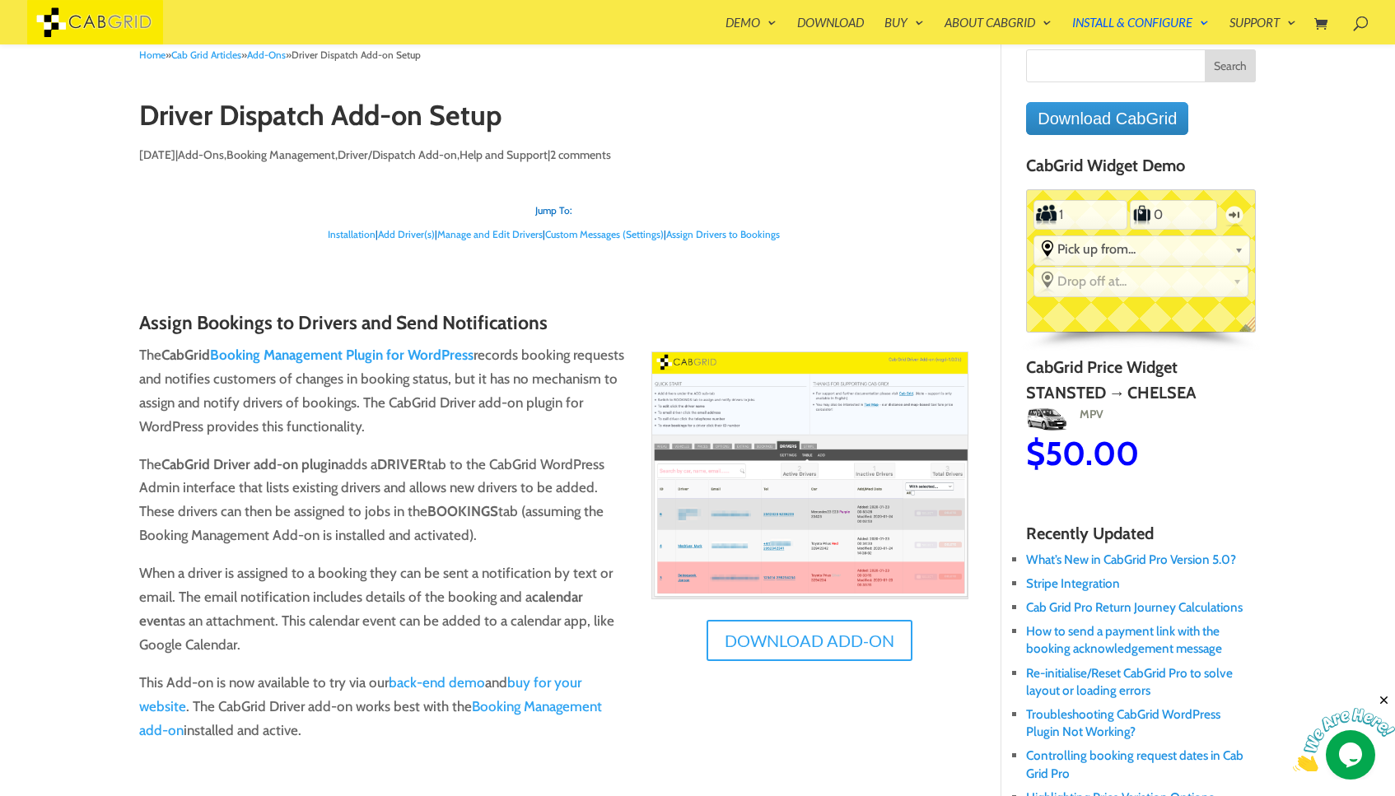
scroll to position [40, 0]
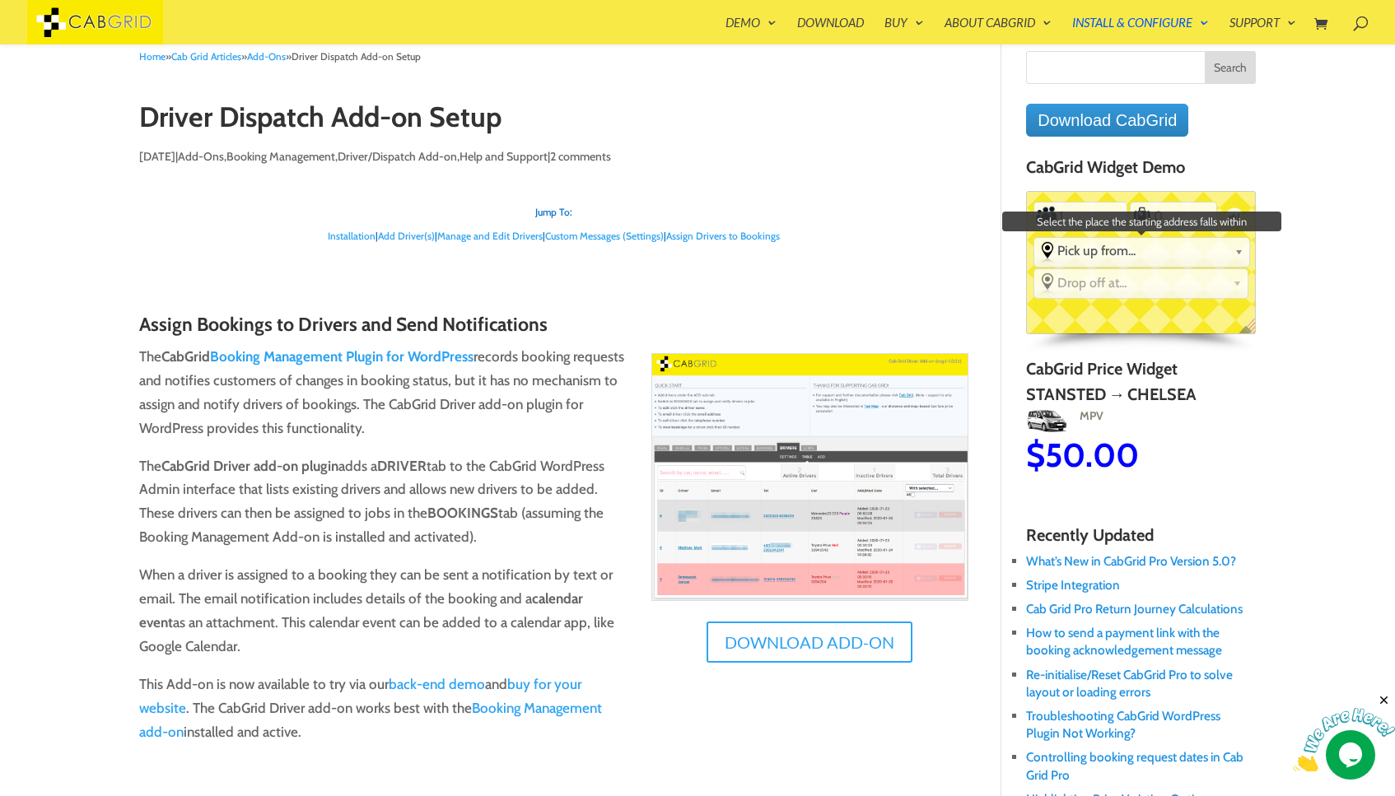
click at [1079, 252] on span "Pick up from..." at bounding box center [1142, 251] width 170 height 16
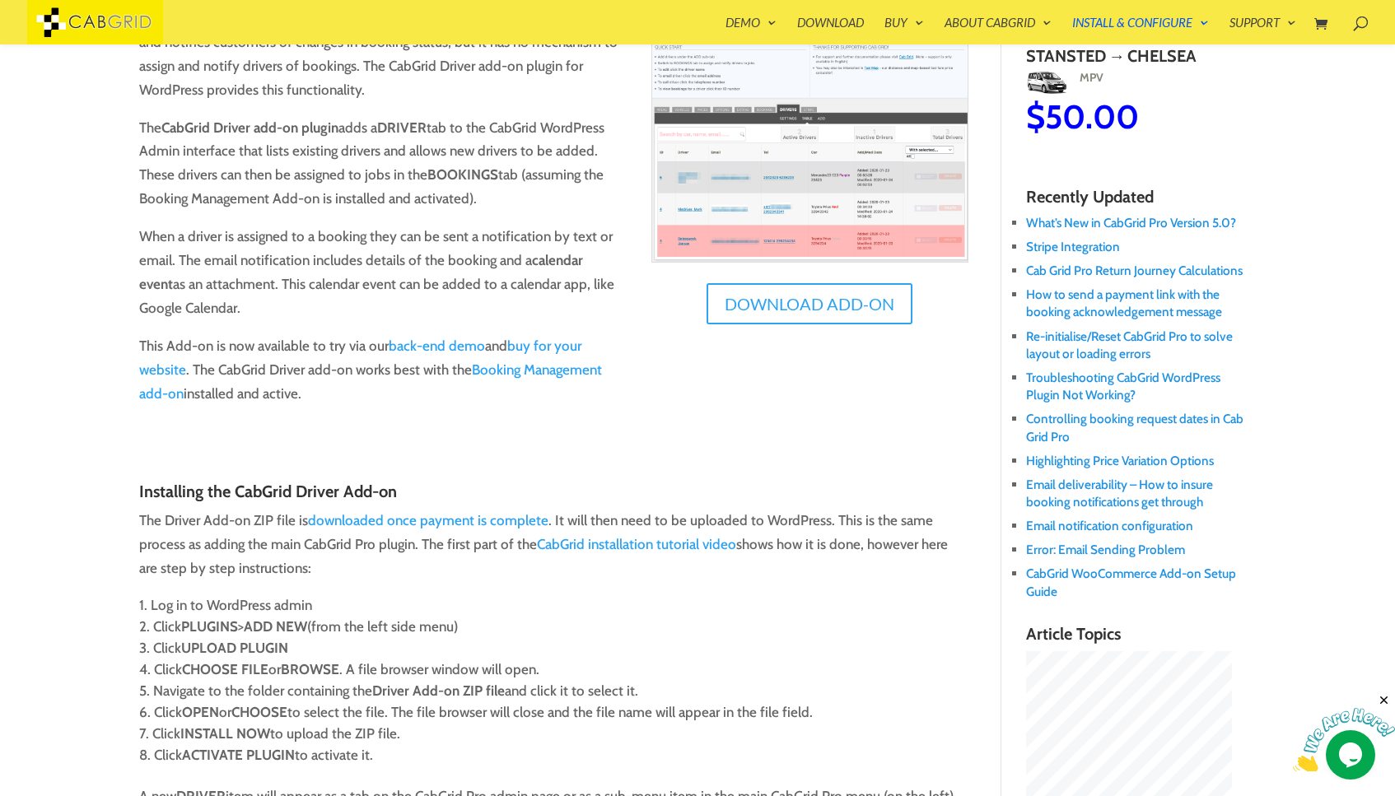
scroll to position [372, 0]
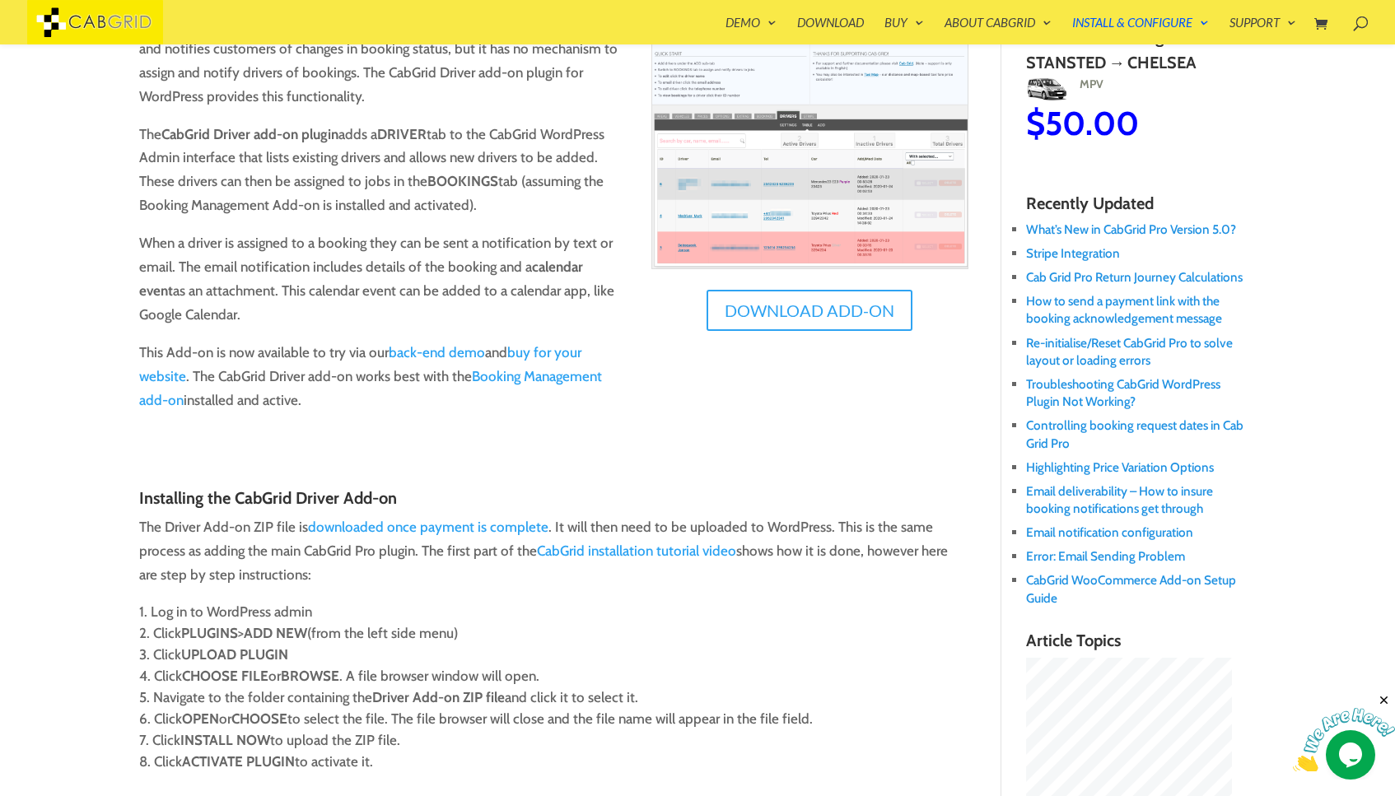
click at [856, 203] on img at bounding box center [809, 145] width 316 height 248
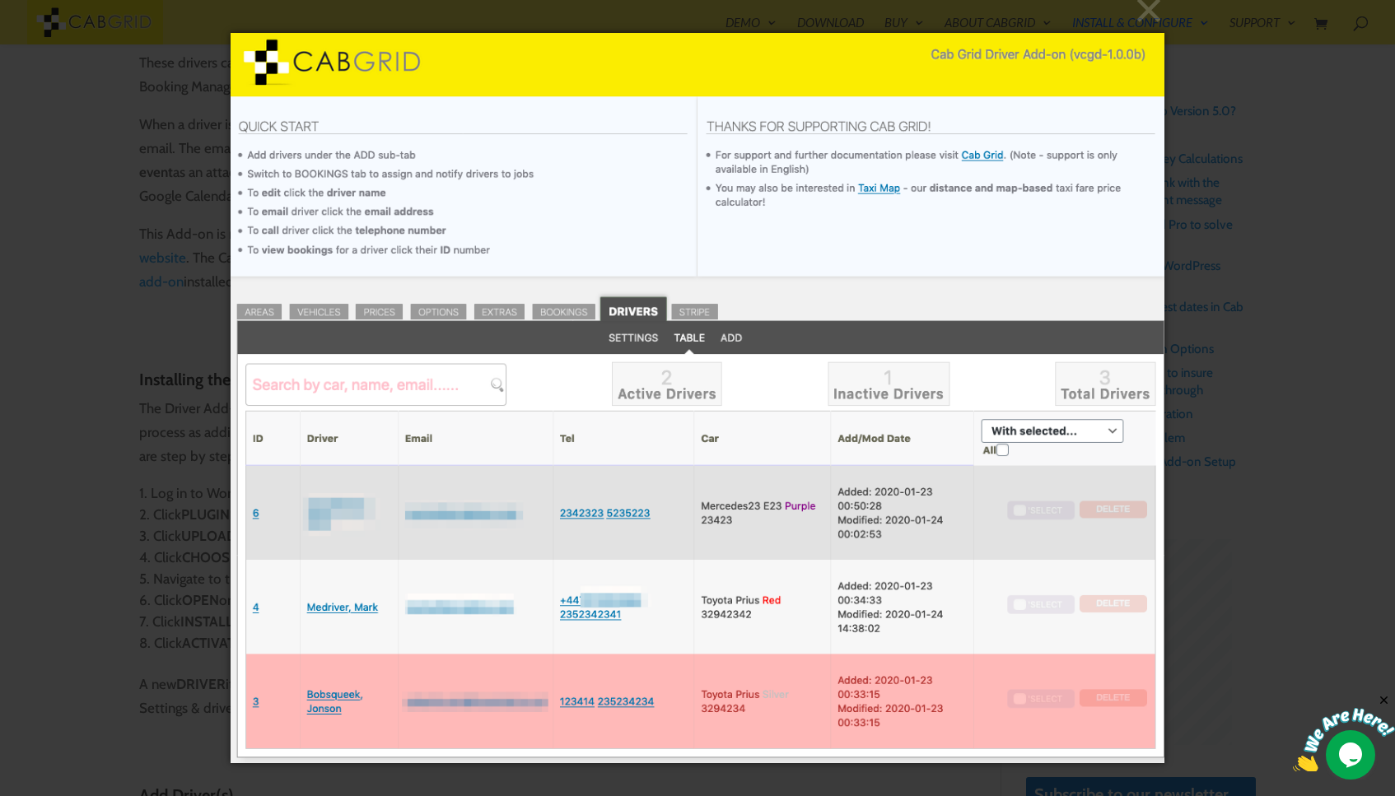
scroll to position [542, 0]
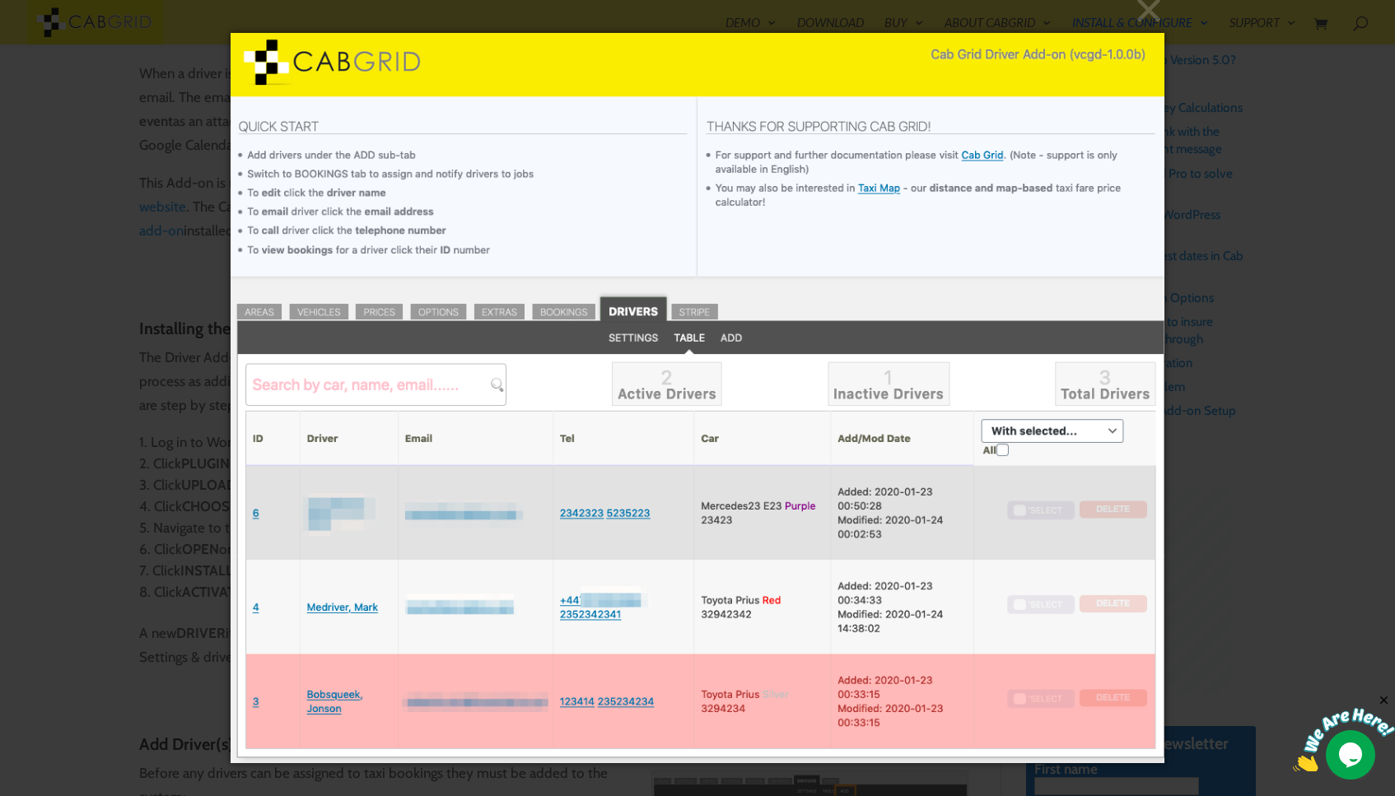
click at [1308, 483] on div "× Loading..." at bounding box center [697, 398] width 1395 height 796
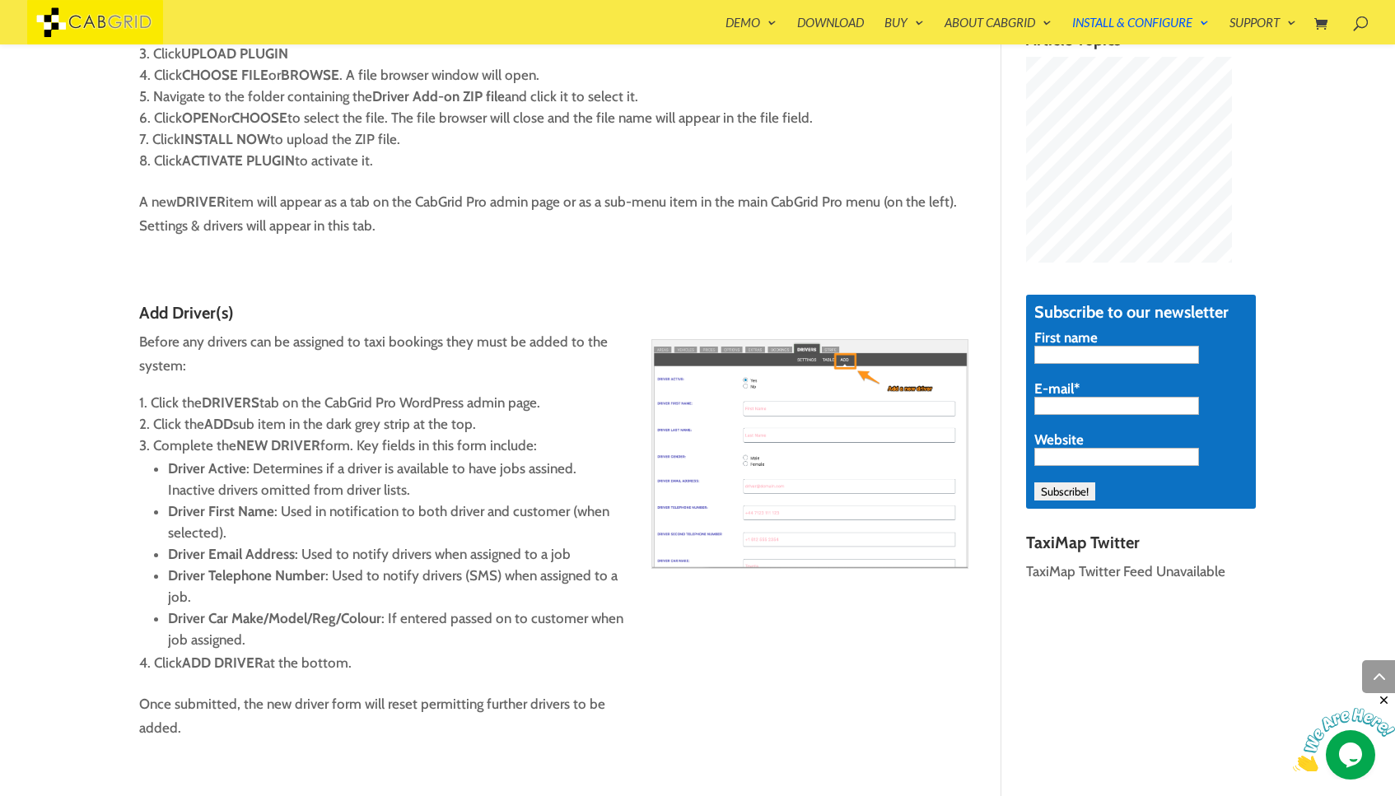
scroll to position [974, 0]
